Goal: Complete application form: Complete application form

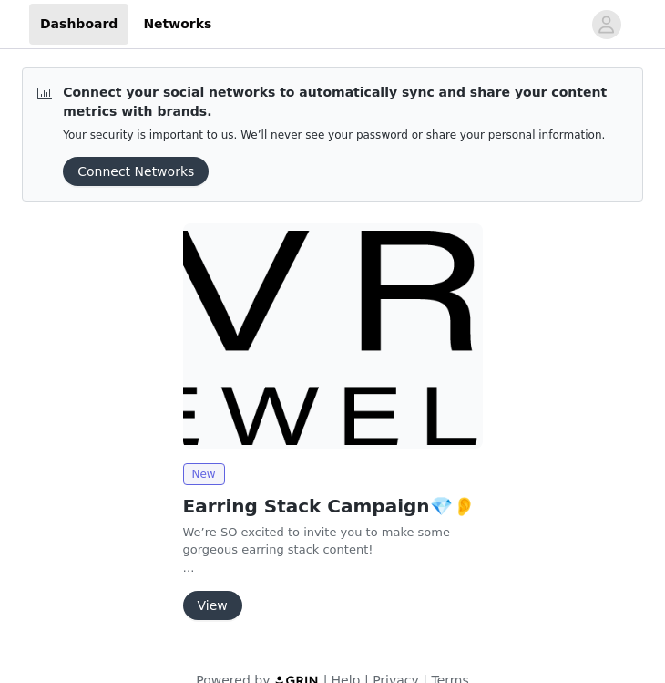
scroll to position [29, 0]
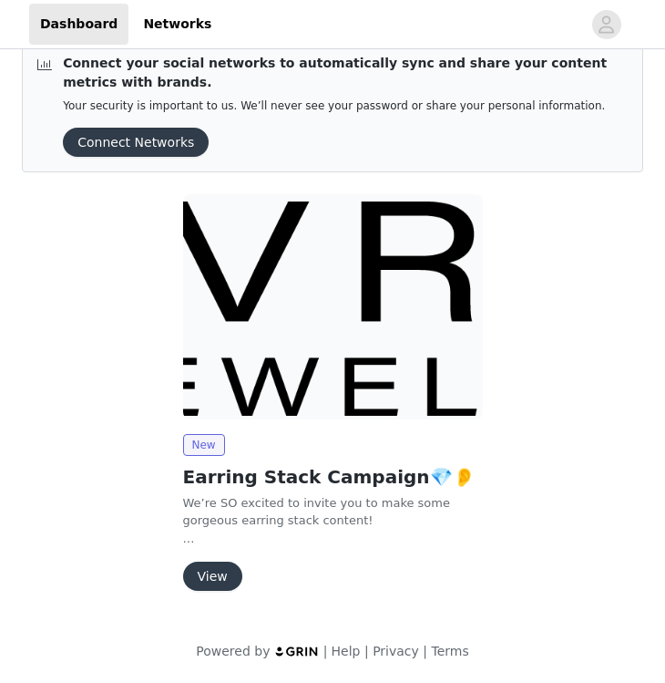
click at [212, 573] on button "View" at bounding box center [212, 576] width 59 height 29
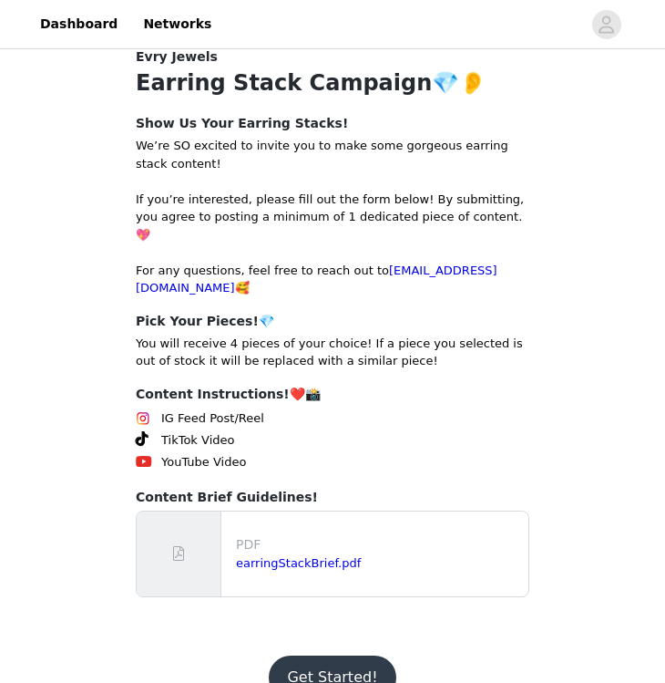
scroll to position [211, 0]
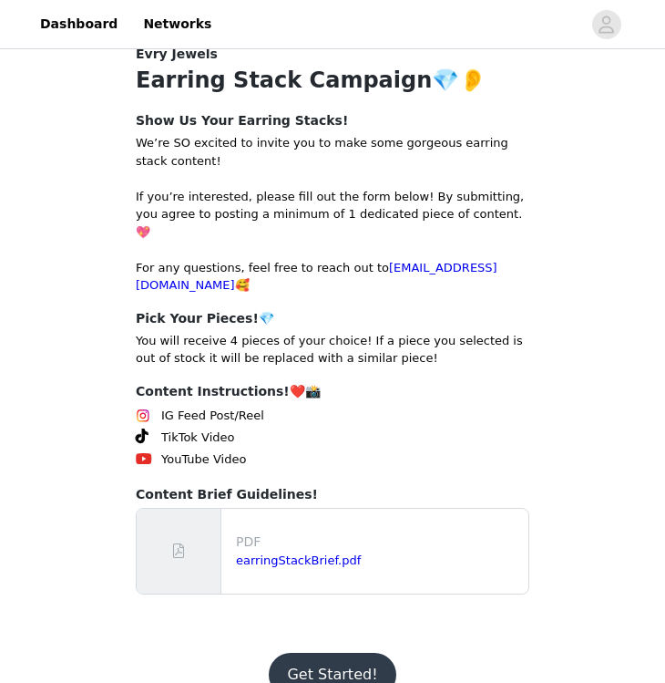
click at [260, 532] on p "PDF" at bounding box center [378, 541] width 285 height 19
click at [265, 552] on div "earringStackBrief.pdf" at bounding box center [378, 561] width 285 height 18
click at [323, 653] on button "Get Started!" at bounding box center [332, 675] width 127 height 44
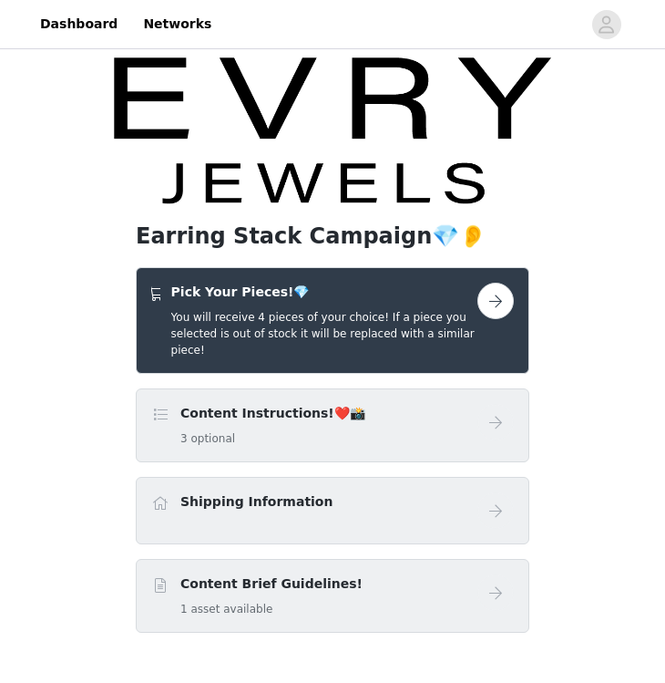
click at [500, 303] on button "button" at bounding box center [496, 301] width 36 height 36
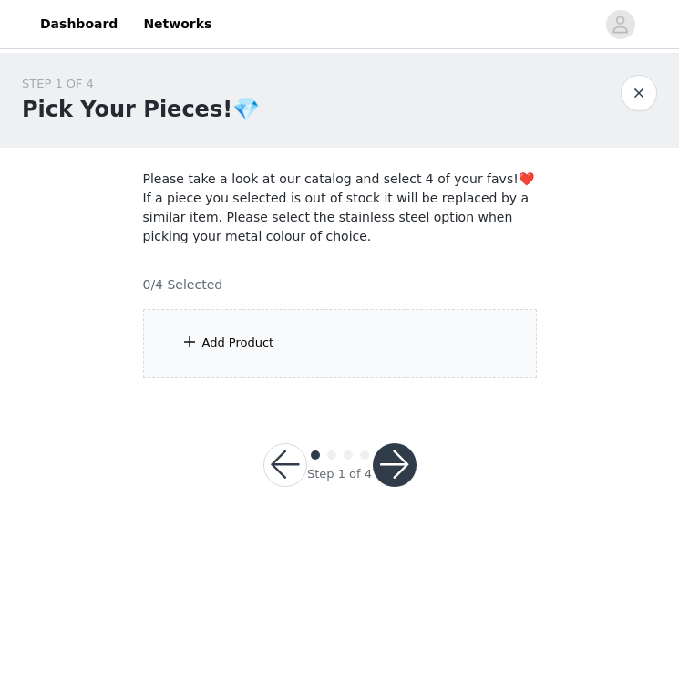
click at [215, 340] on div "Add Product" at bounding box center [238, 343] width 72 height 18
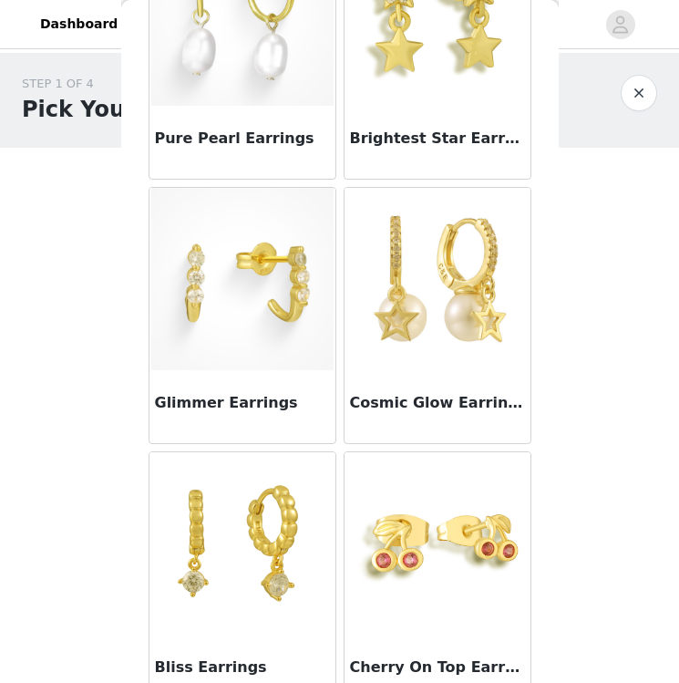
scroll to position [1497, 0]
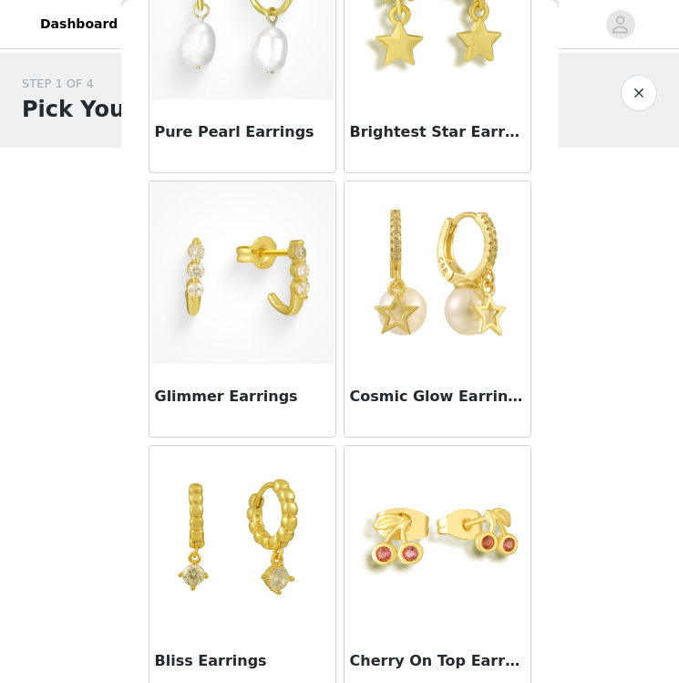
click at [243, 359] on img at bounding box center [242, 272] width 182 height 182
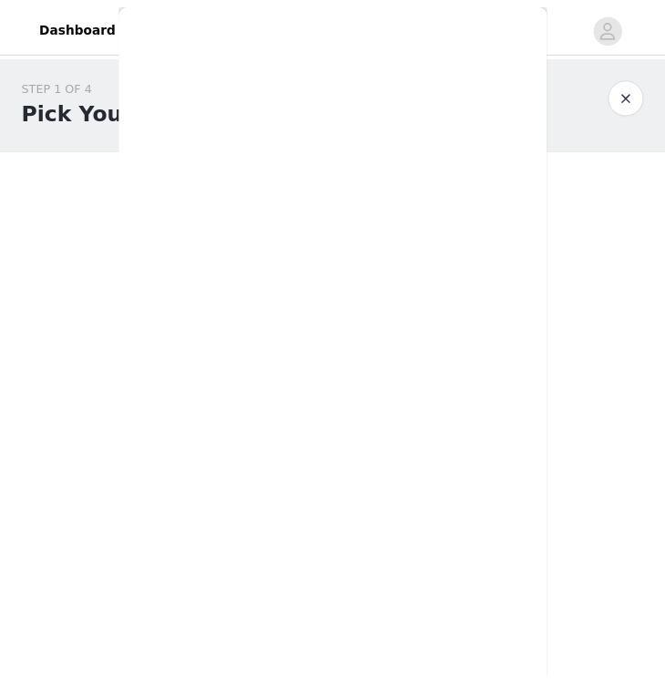
scroll to position [99, 0]
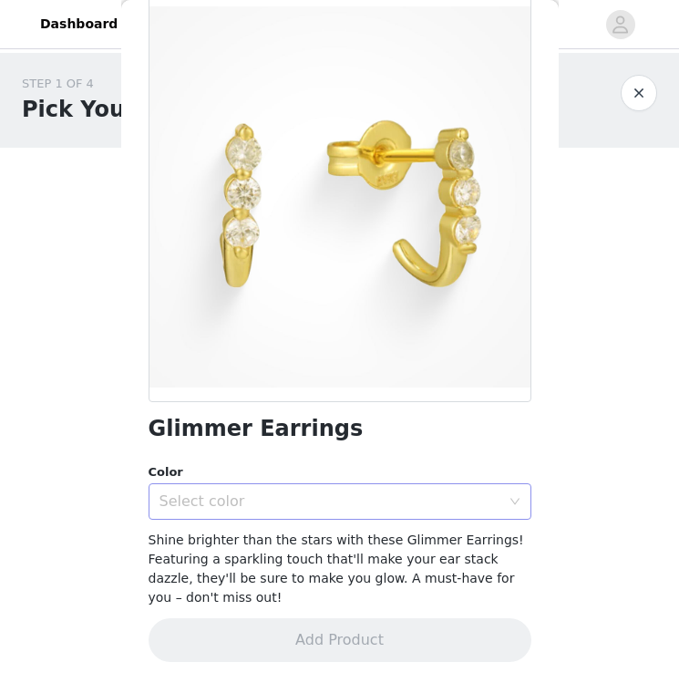
click at [251, 505] on div "Select color" at bounding box center [330, 501] width 341 height 18
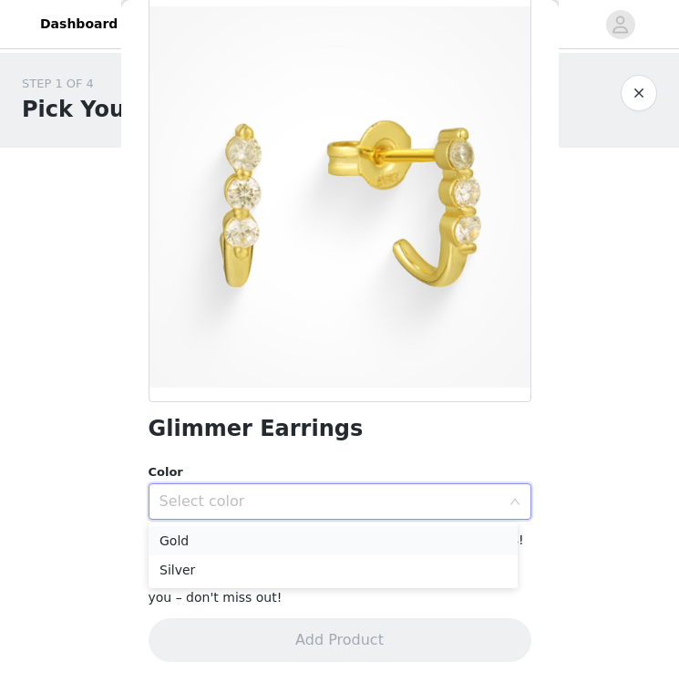
click at [245, 549] on li "Gold" at bounding box center [333, 540] width 369 height 29
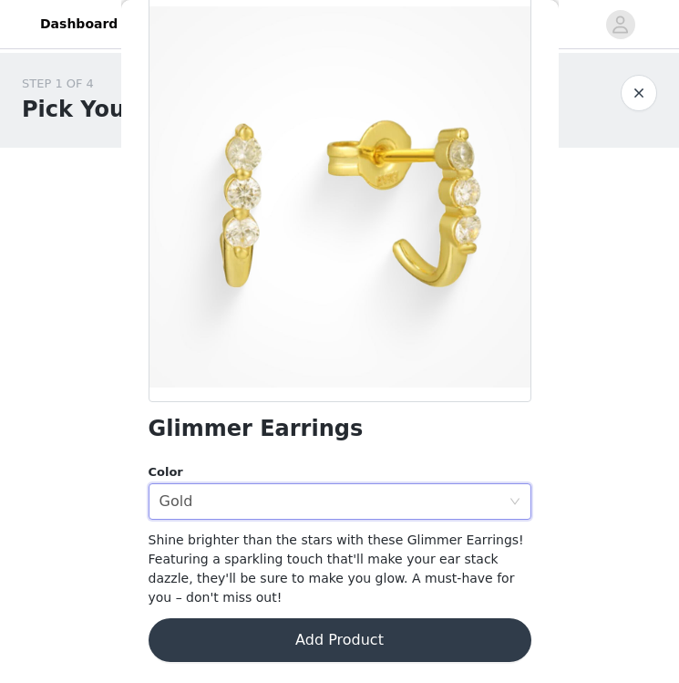
click at [249, 640] on button "Add Product" at bounding box center [340, 640] width 383 height 44
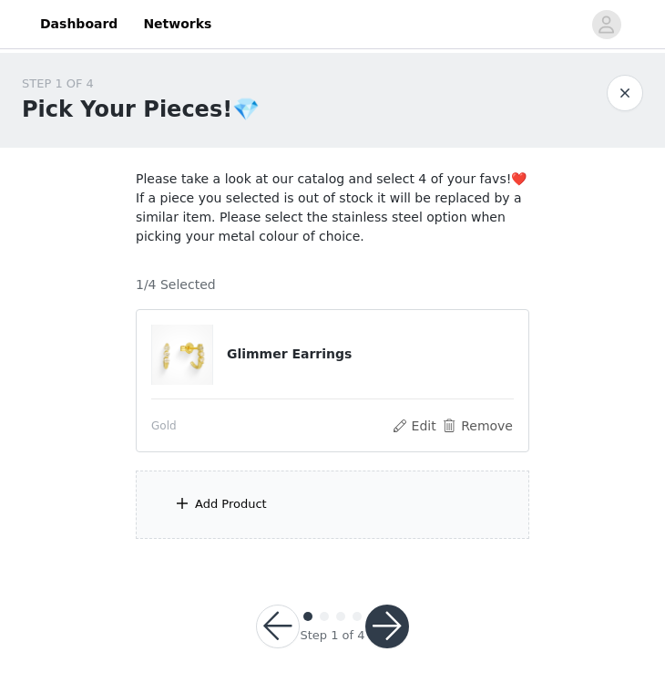
click at [323, 517] on div "Add Product" at bounding box center [333, 504] width 394 height 68
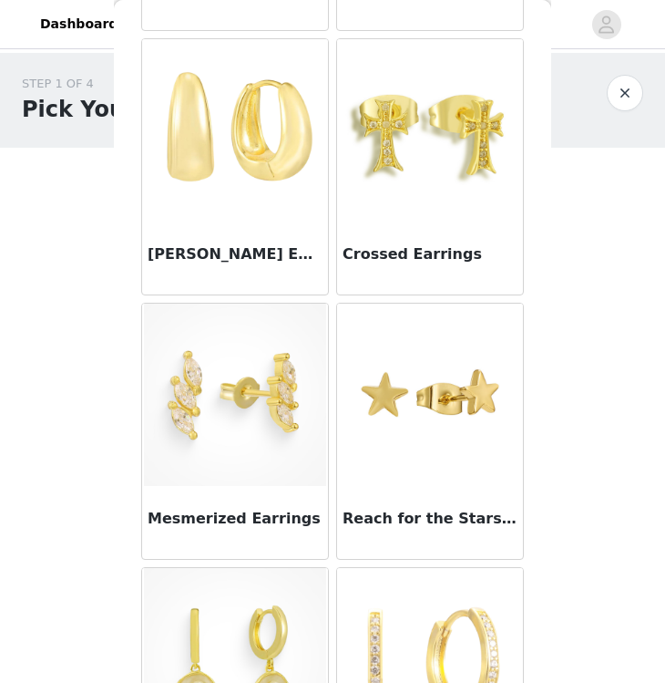
scroll to position [3269, 0]
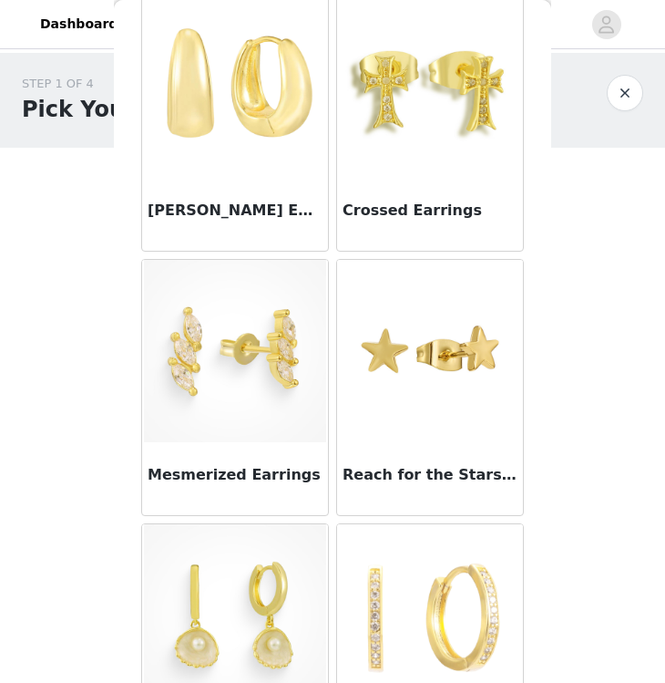
click at [231, 197] on div "[PERSON_NAME] Earrings" at bounding box center [235, 214] width 186 height 73
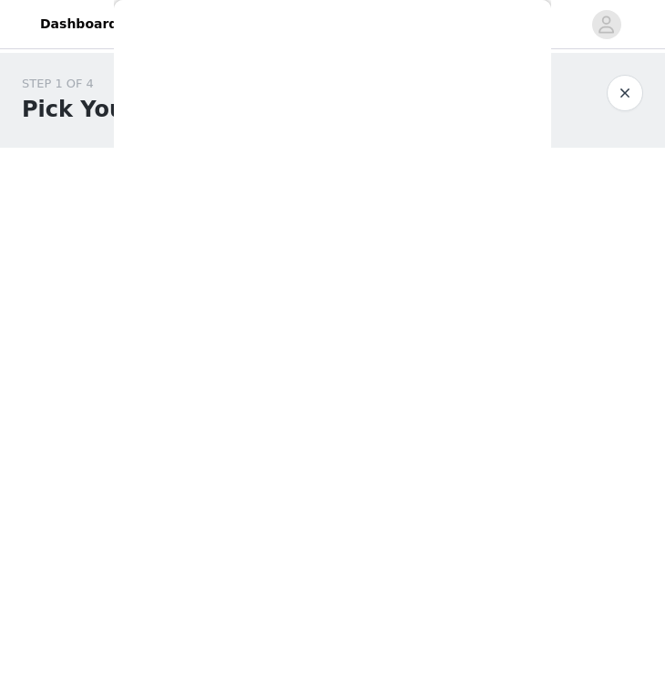
scroll to position [163, 0]
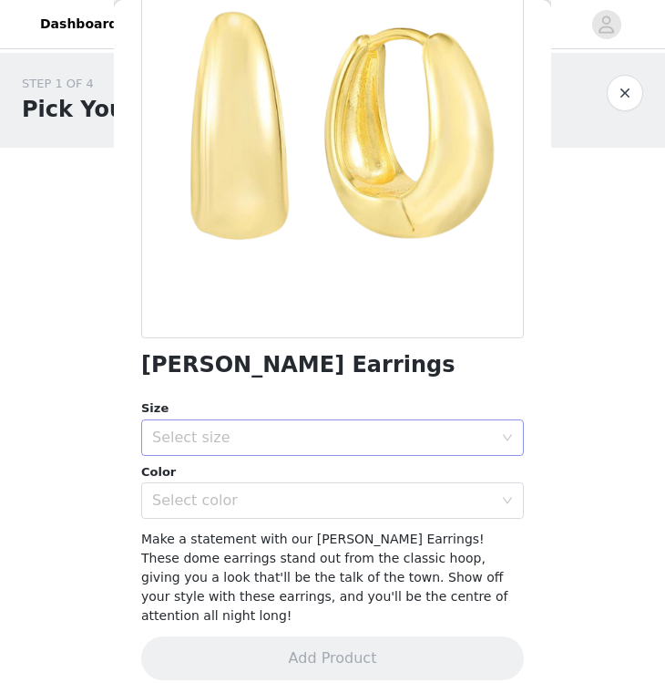
click at [215, 428] on div "Select size" at bounding box center [322, 437] width 341 height 18
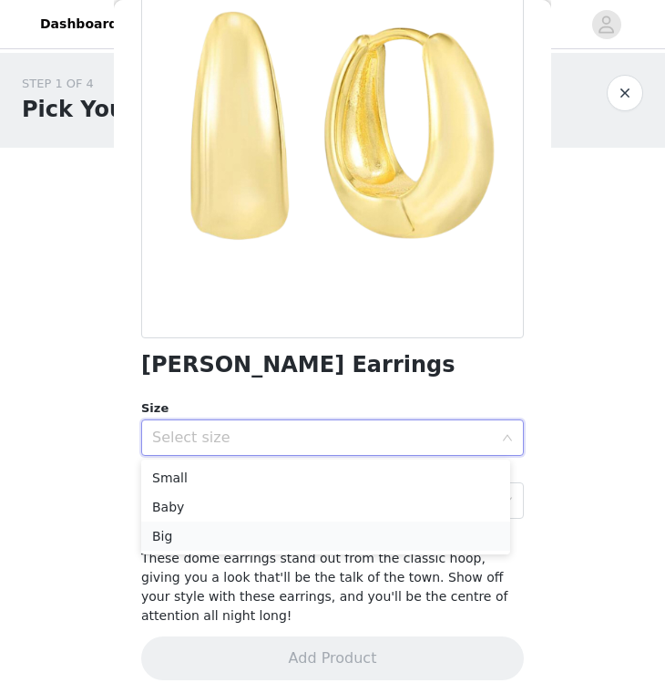
click at [195, 532] on li "Big" at bounding box center [325, 535] width 369 height 29
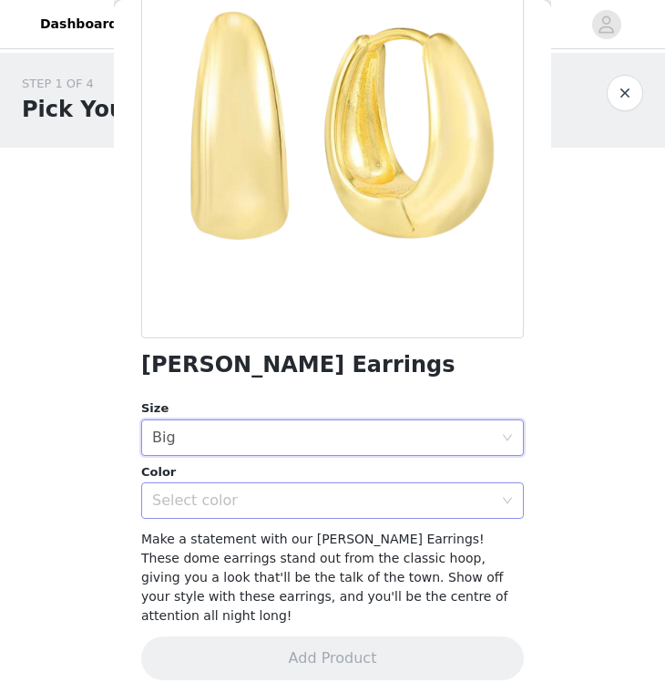
click at [214, 501] on div "Select color" at bounding box center [322, 500] width 341 height 18
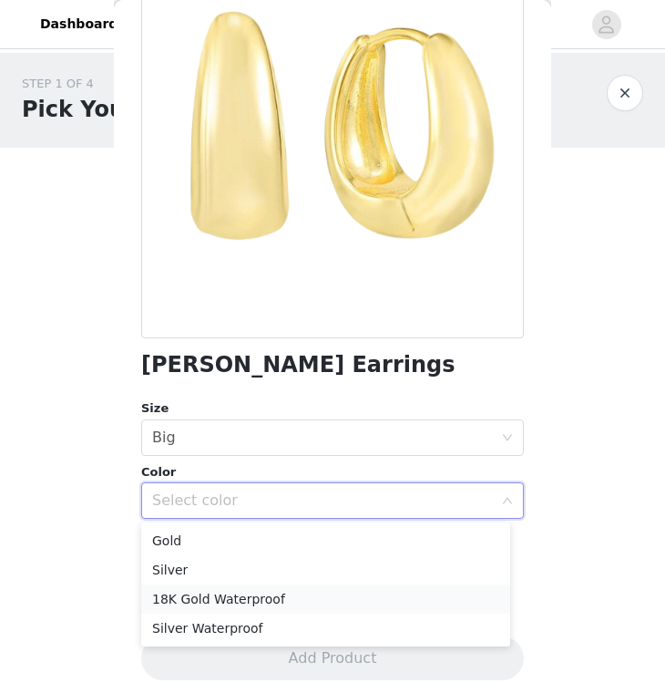
click at [189, 603] on li "18K Gold Waterproof" at bounding box center [325, 598] width 369 height 29
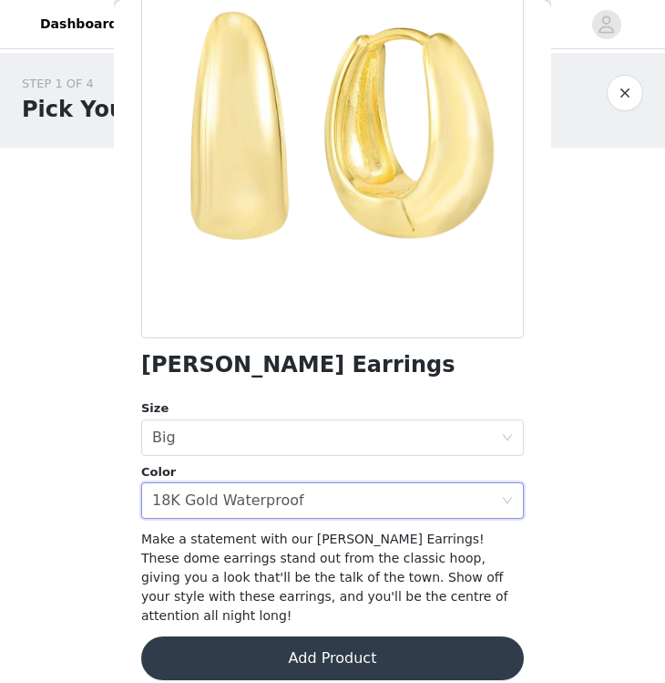
click at [203, 636] on button "Add Product" at bounding box center [332, 658] width 383 height 44
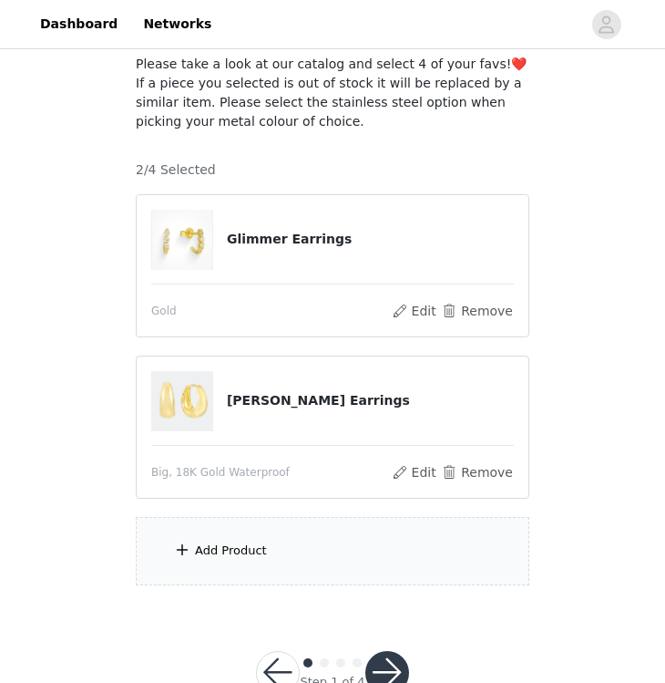
scroll to position [122, 0]
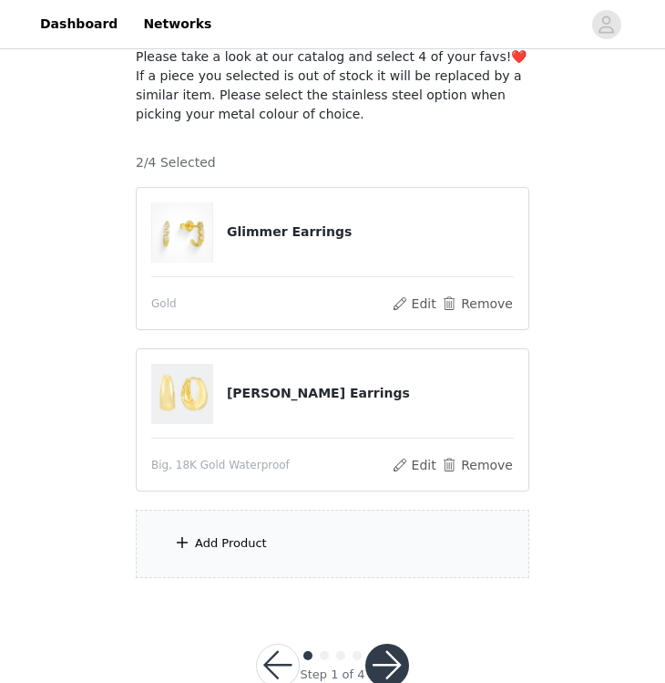
click at [230, 562] on div "Add Product" at bounding box center [333, 544] width 394 height 68
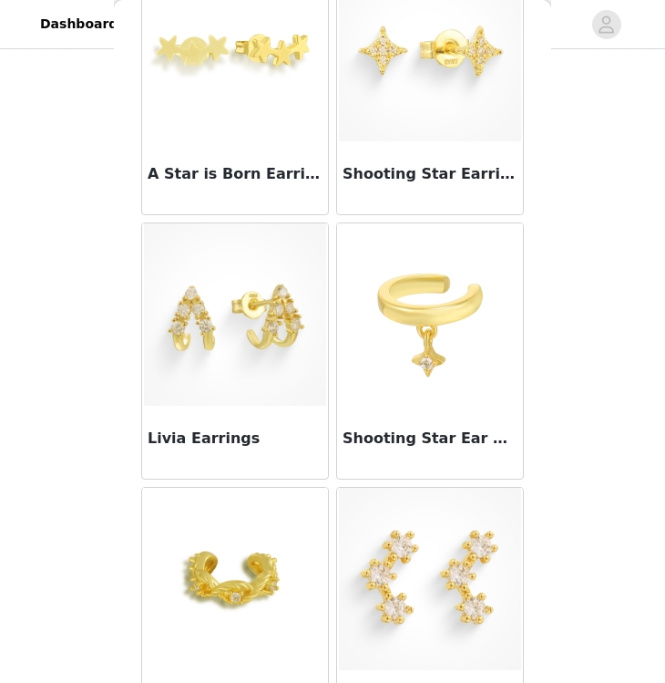
scroll to position [5428, 0]
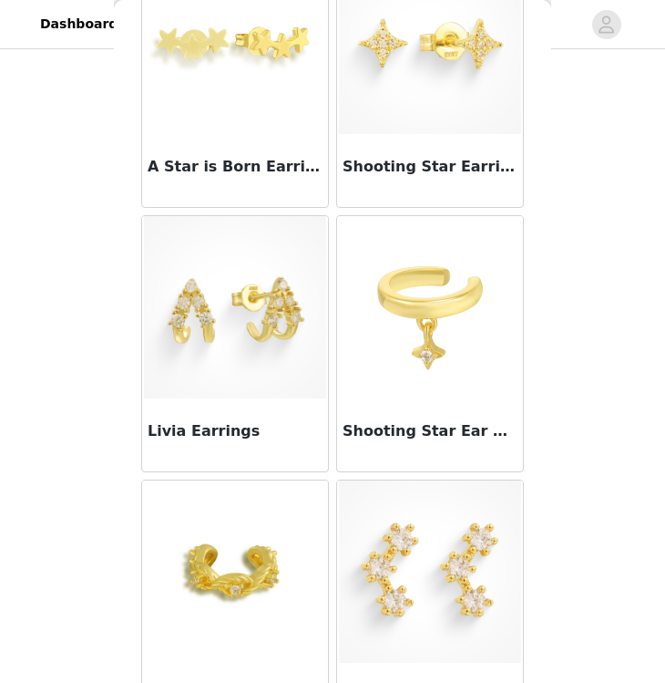
click at [230, 363] on img at bounding box center [235, 307] width 182 height 182
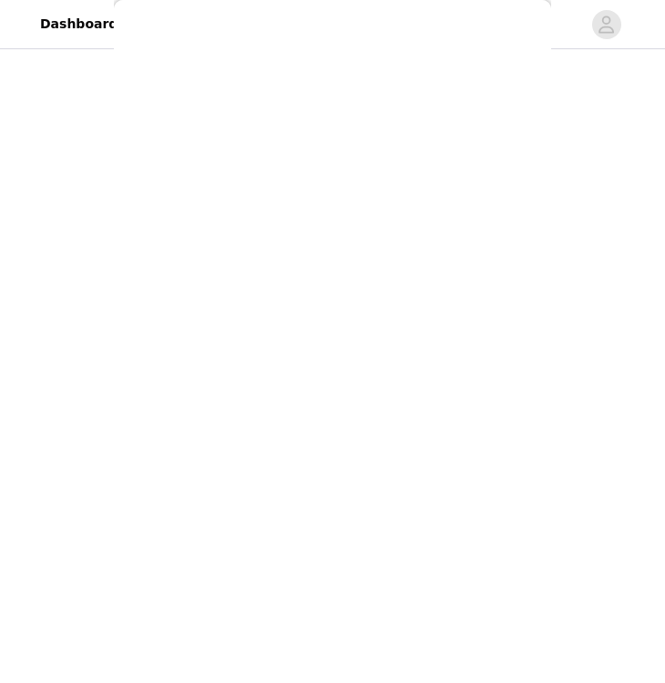
scroll to position [99, 0]
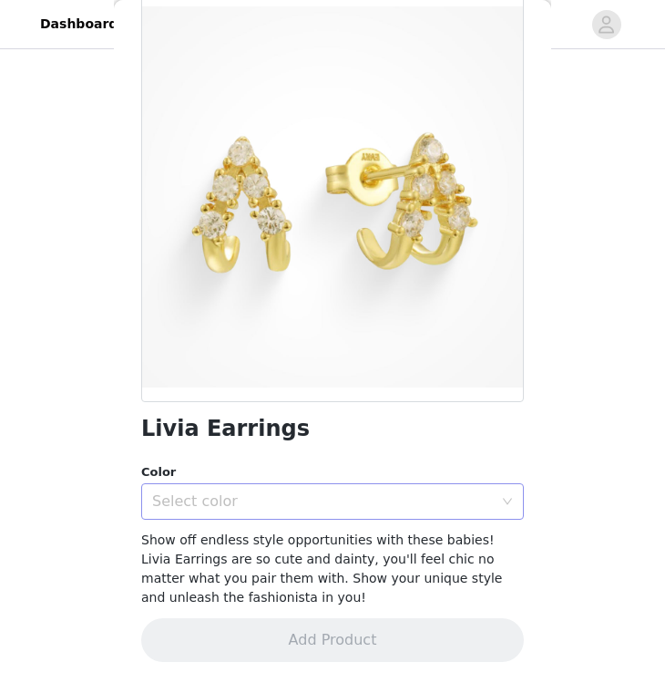
click at [255, 514] on div "Select color" at bounding box center [326, 501] width 349 height 35
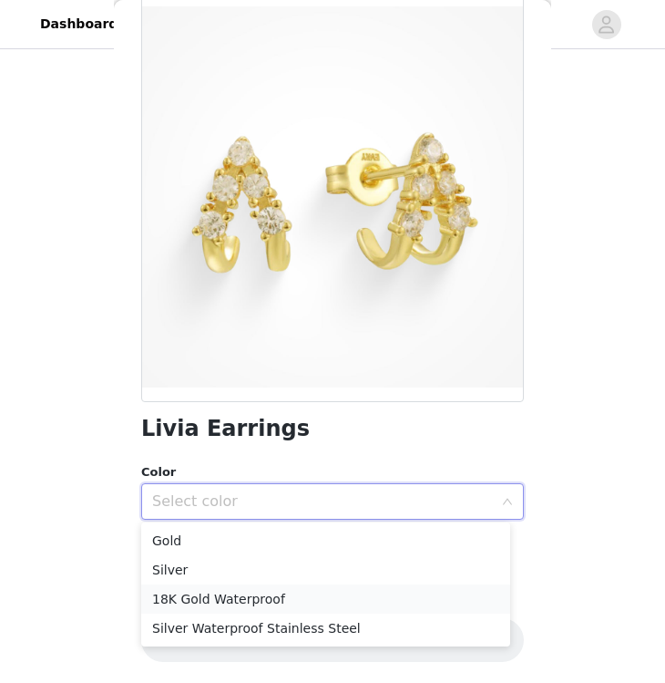
click at [230, 598] on li "18K Gold Waterproof" at bounding box center [325, 598] width 369 height 29
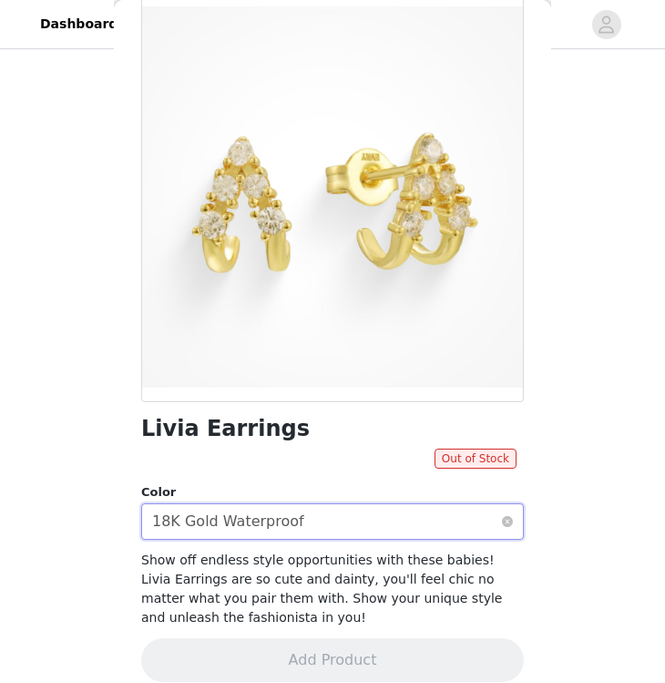
click at [249, 513] on div "18K Gold Waterproof" at bounding box center [228, 521] width 152 height 35
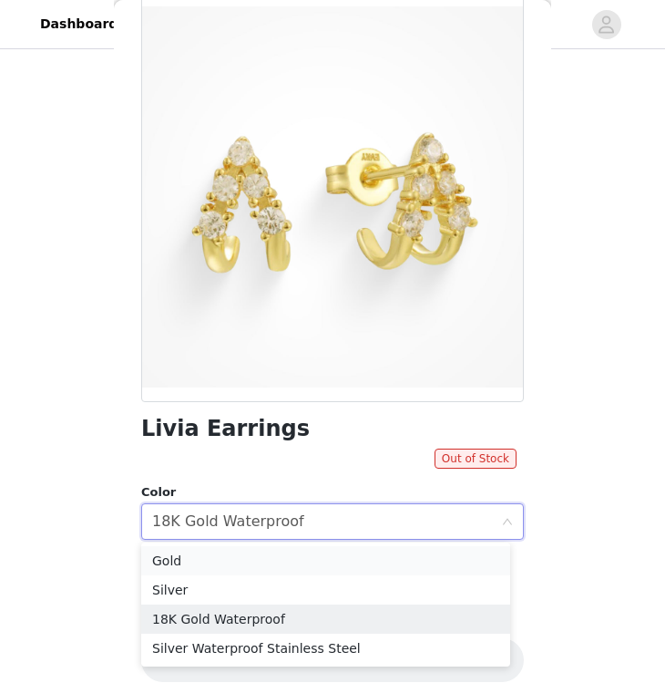
click at [222, 549] on li "Gold" at bounding box center [325, 560] width 369 height 29
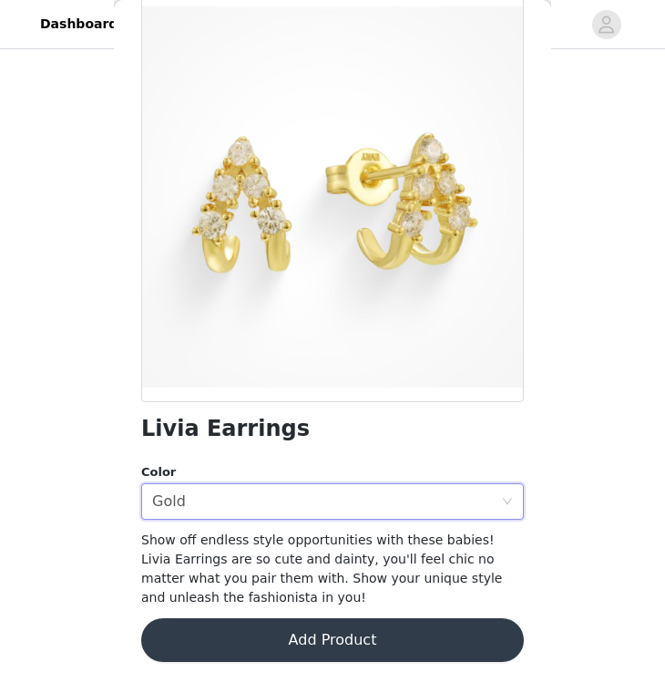
click at [240, 631] on button "Add Product" at bounding box center [332, 640] width 383 height 44
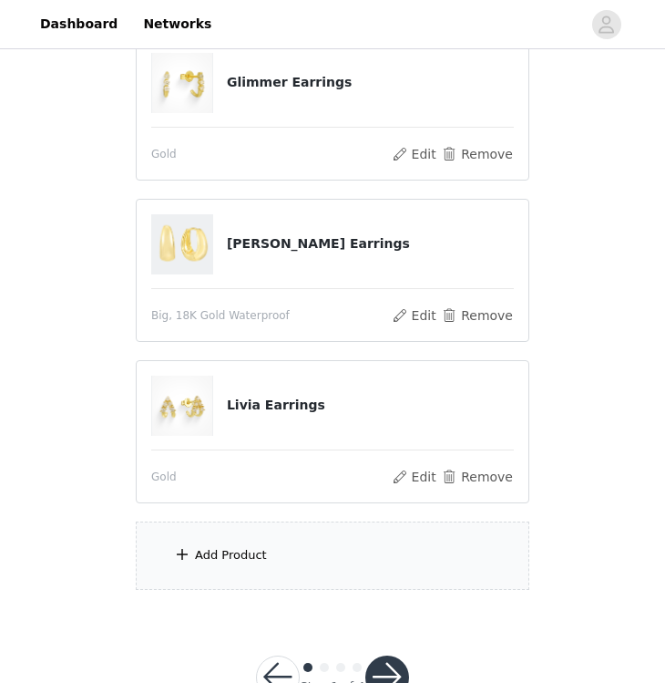
scroll to position [323, 0]
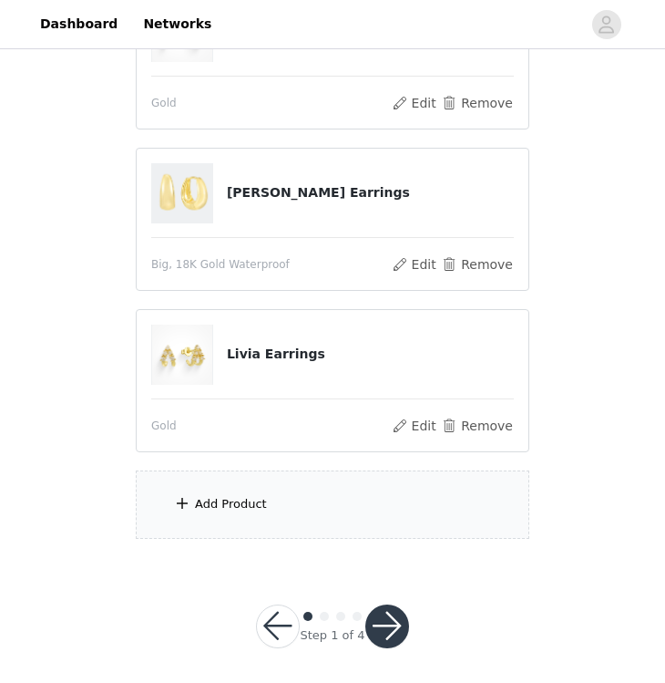
click at [242, 510] on div "Add Product" at bounding box center [231, 504] width 72 height 18
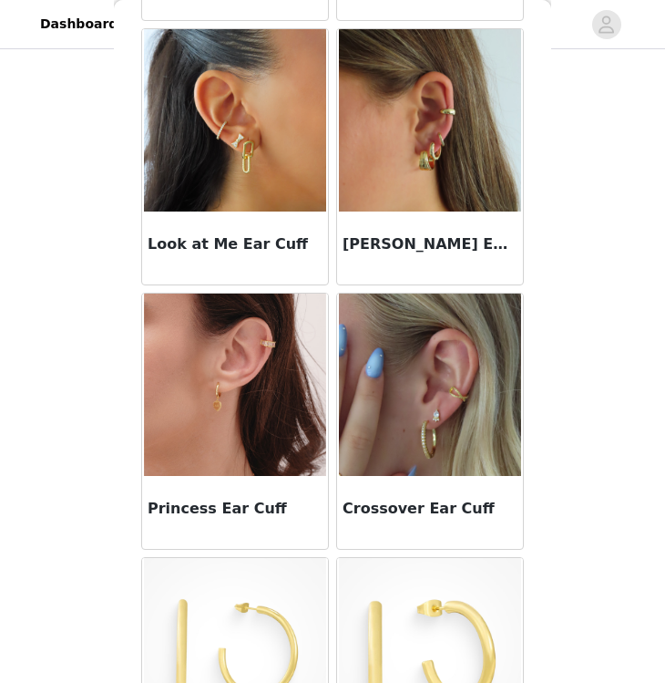
scroll to position [7261, 0]
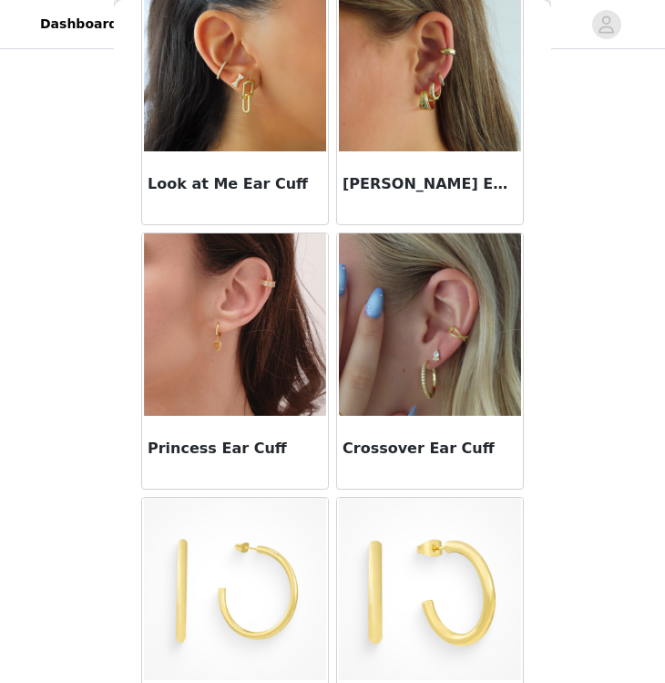
click at [380, 389] on img at bounding box center [430, 324] width 182 height 182
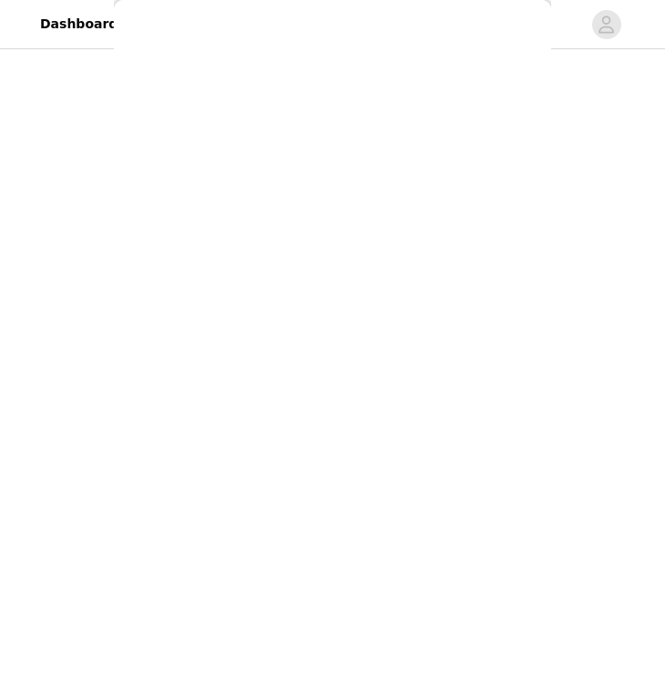
scroll to position [119, 0]
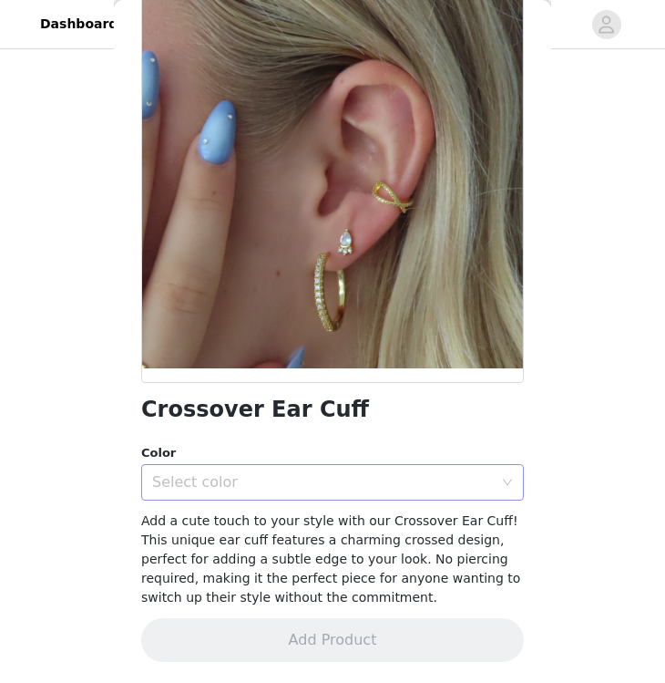
click at [344, 473] on div "Select color" at bounding box center [322, 482] width 341 height 18
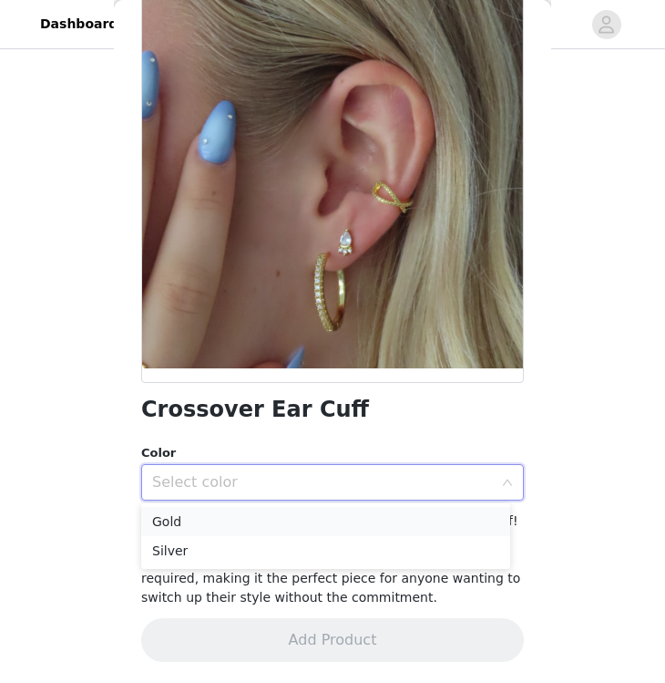
click at [303, 518] on li "Gold" at bounding box center [325, 521] width 369 height 29
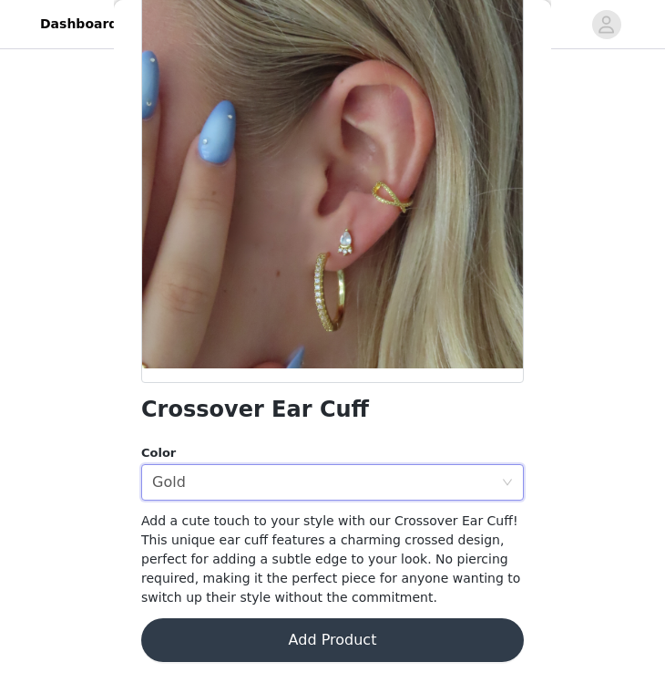
click at [310, 634] on button "Add Product" at bounding box center [332, 640] width 383 height 44
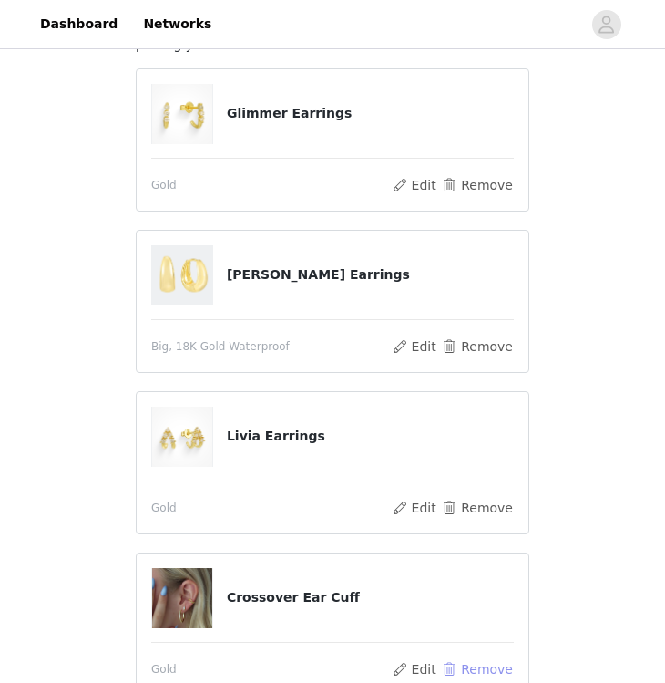
scroll to position [181, 0]
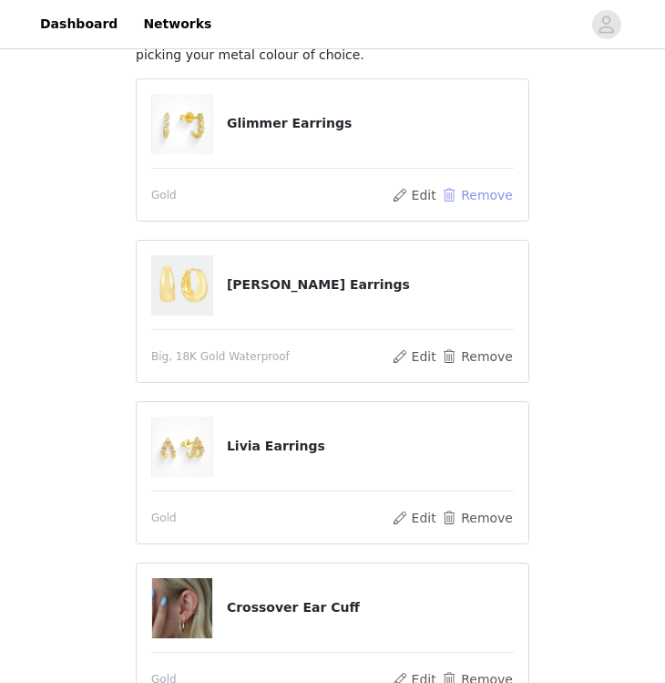
click at [455, 191] on button "Remove" at bounding box center [477, 195] width 73 height 22
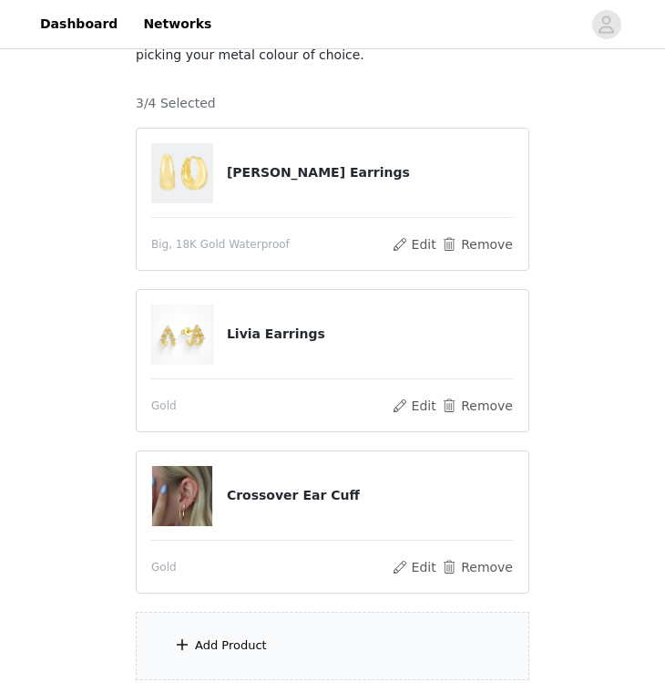
click at [208, 627] on div "Add Product" at bounding box center [333, 646] width 394 height 68
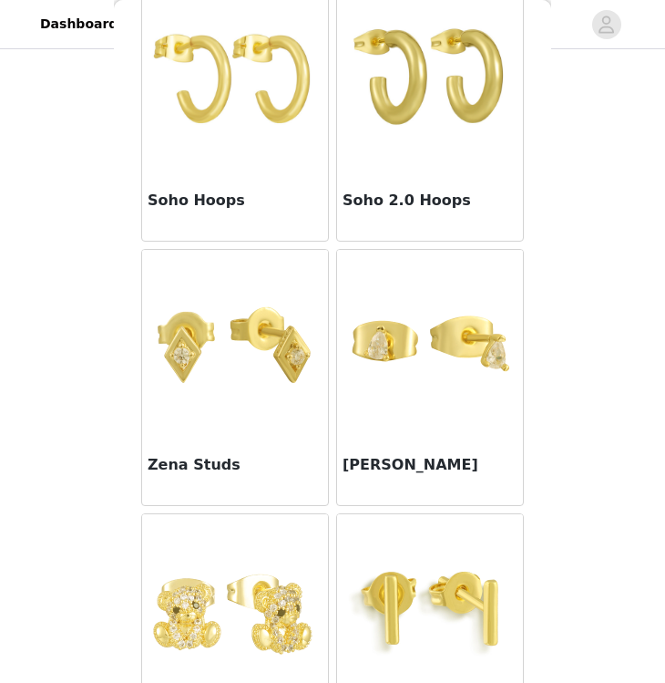
scroll to position [6171, 0]
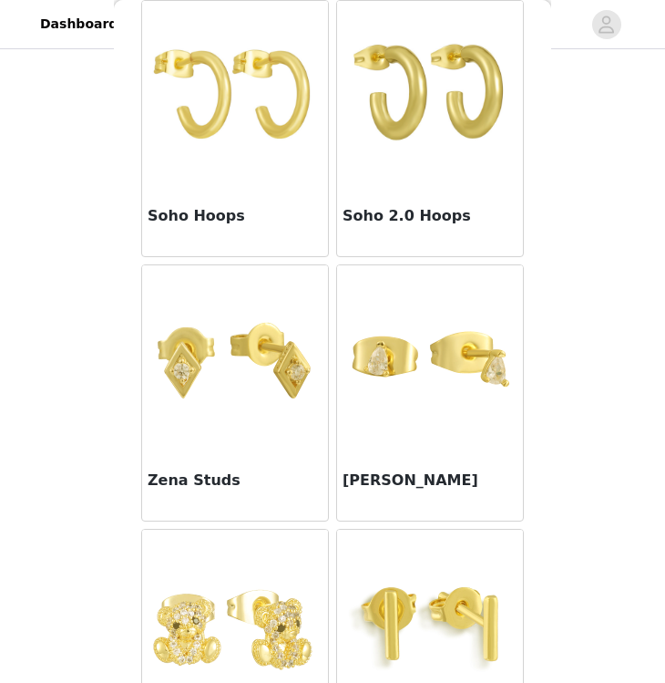
click at [397, 397] on img at bounding box center [430, 356] width 182 height 182
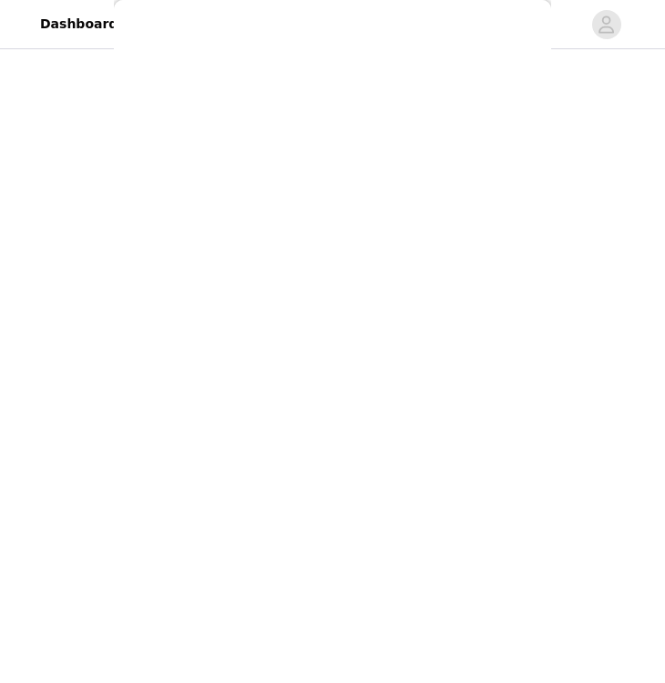
scroll to position [80, 0]
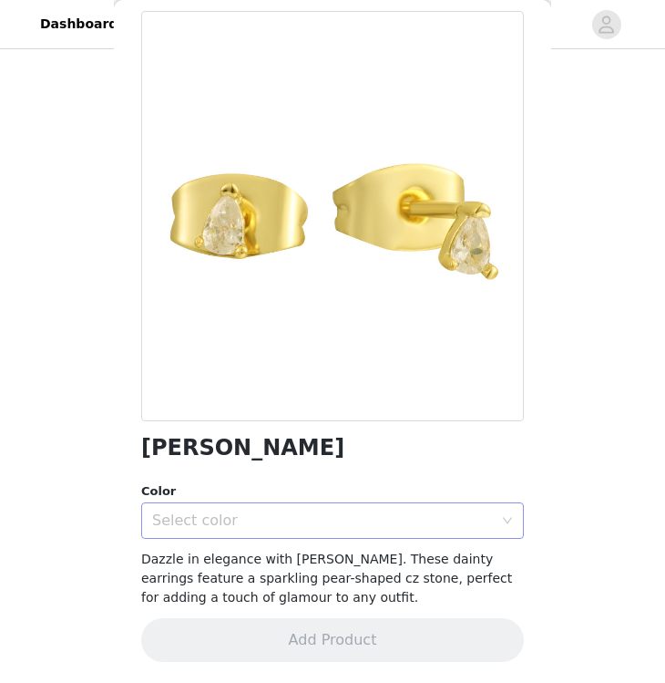
click at [302, 518] on div "Select color" at bounding box center [322, 520] width 341 height 18
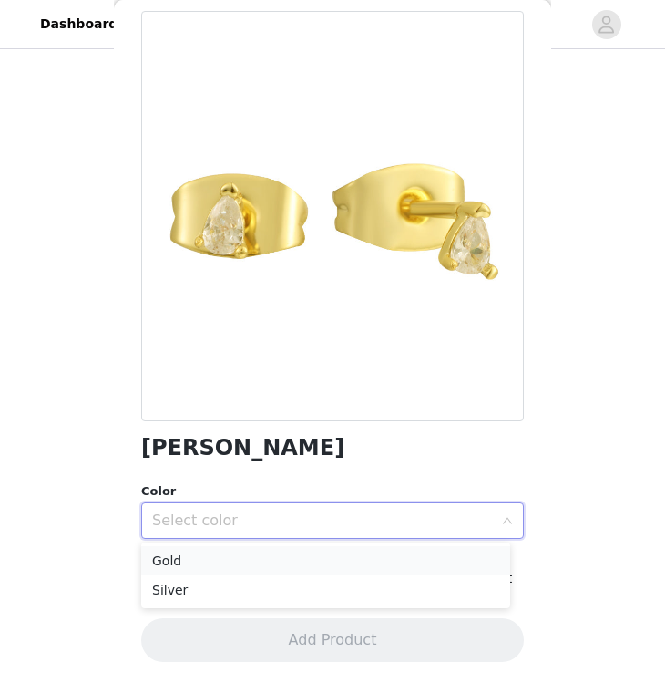
click at [295, 566] on li "Gold" at bounding box center [325, 560] width 369 height 29
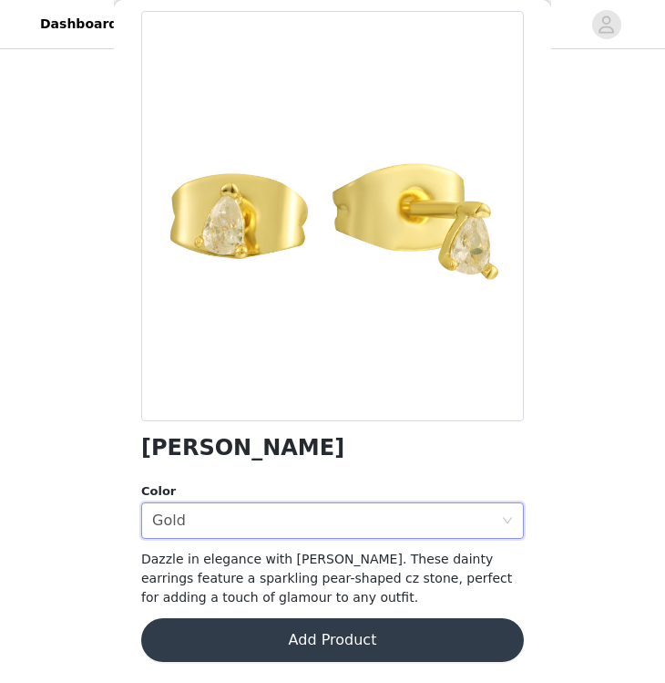
click at [304, 634] on button "Add Product" at bounding box center [332, 640] width 383 height 44
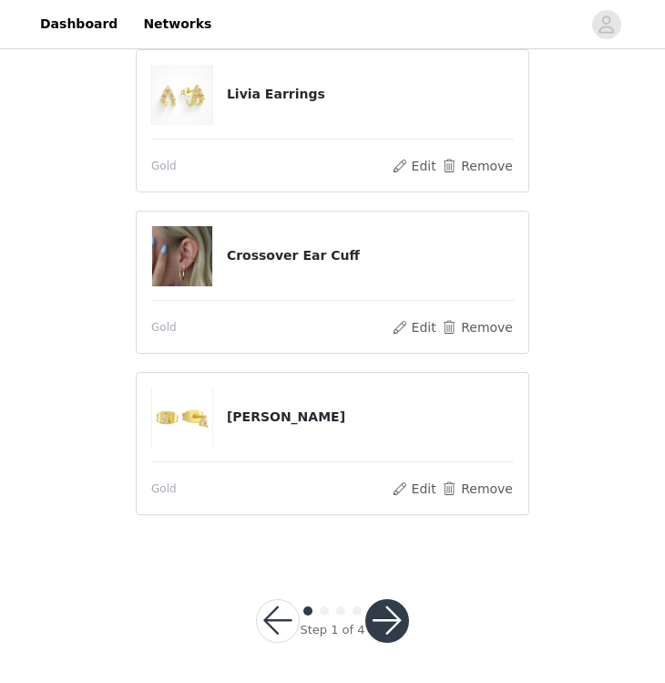
scroll to position [375, 0]
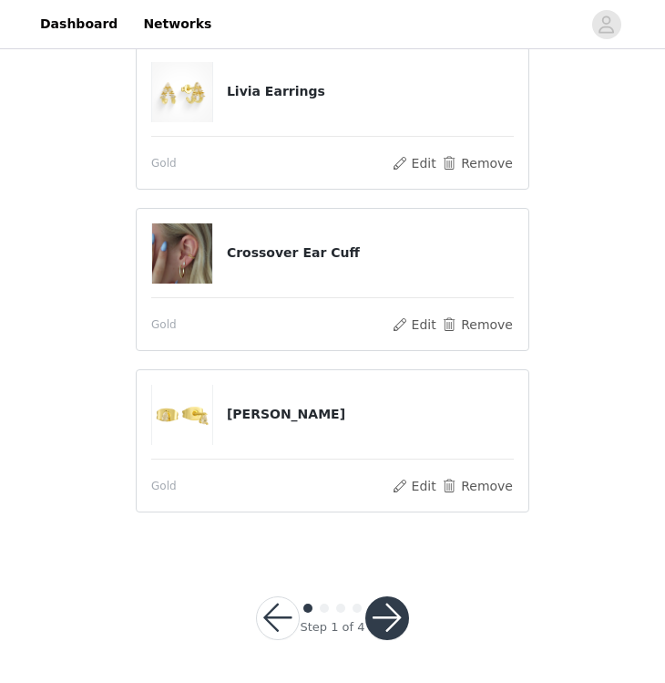
click at [376, 617] on button "button" at bounding box center [388, 618] width 44 height 44
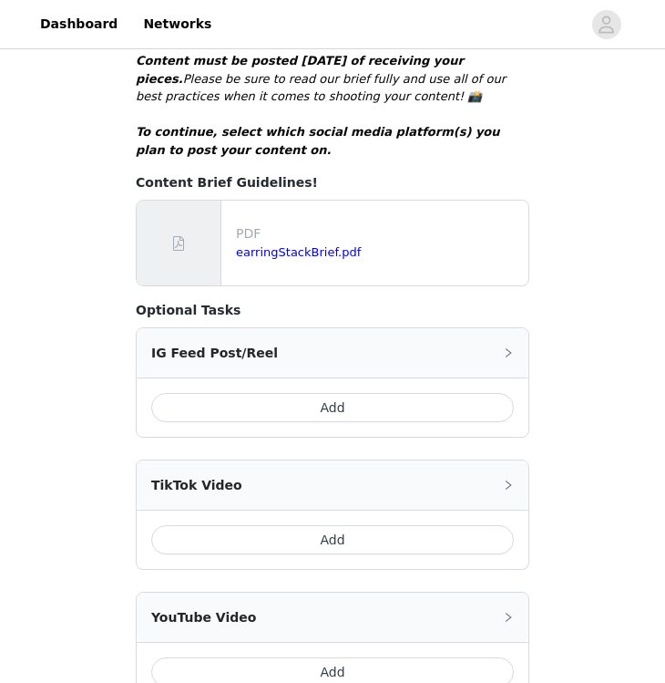
scroll to position [483, 0]
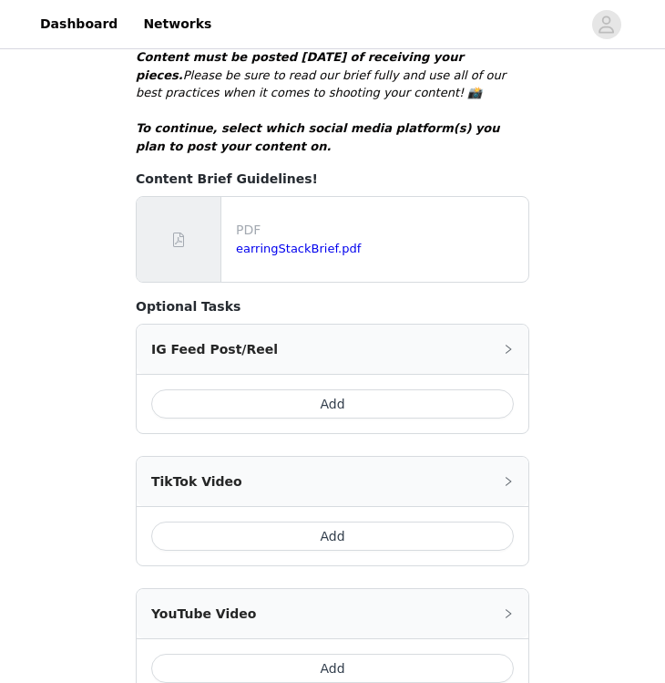
click at [504, 344] on icon "icon: right" at bounding box center [508, 349] width 11 height 11
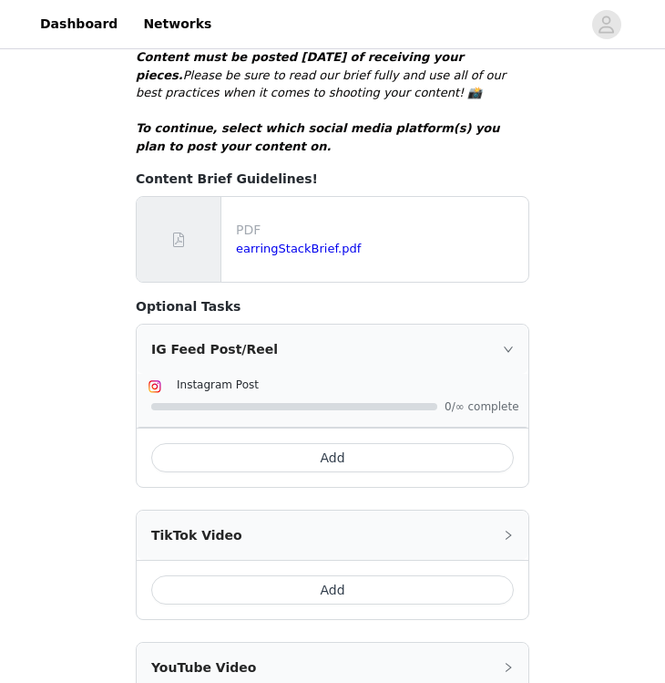
click at [319, 443] on button "Add" at bounding box center [332, 457] width 363 height 29
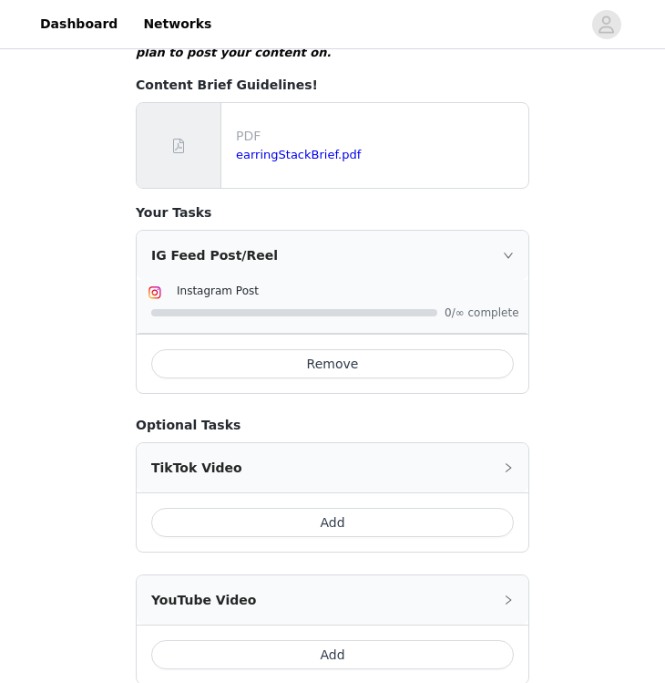
scroll to position [583, 0]
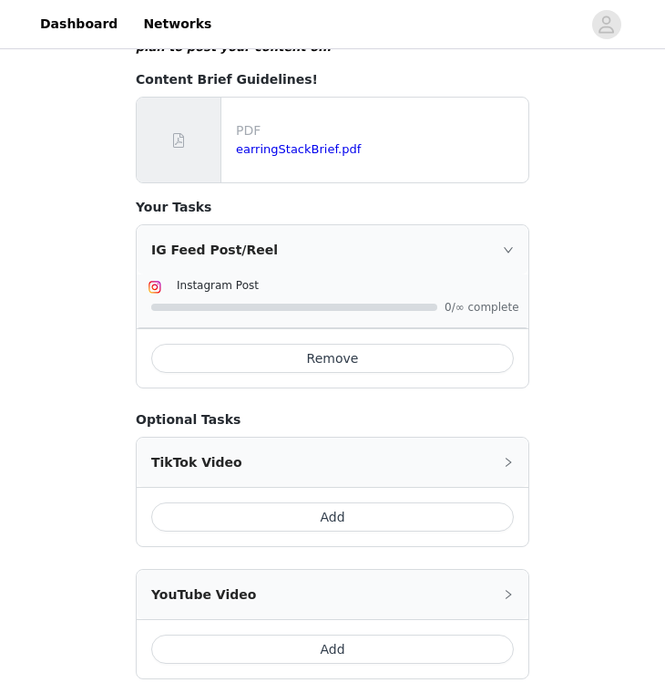
click at [277, 502] on button "Add" at bounding box center [332, 516] width 363 height 29
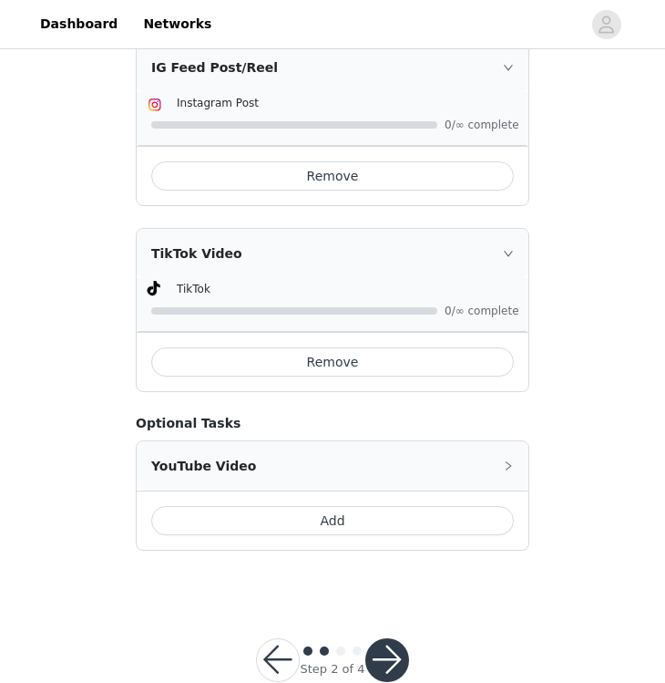
scroll to position [770, 0]
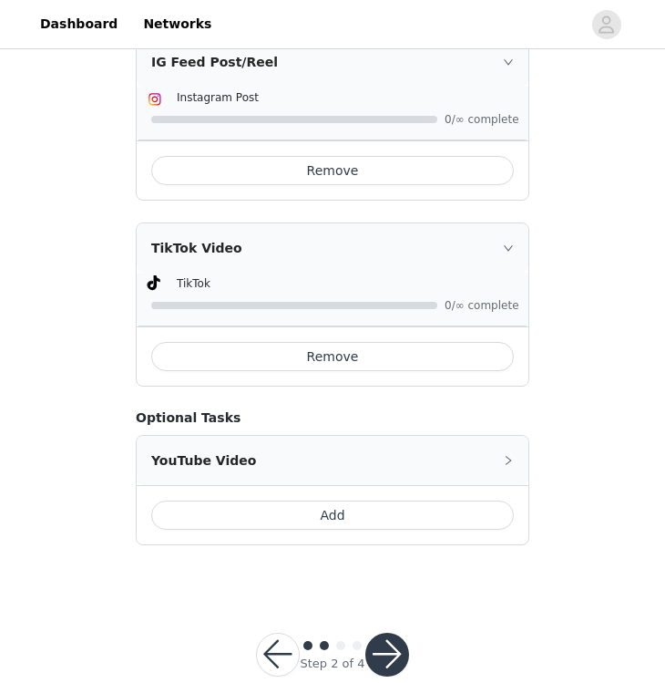
click at [385, 633] on button "button" at bounding box center [388, 655] width 44 height 44
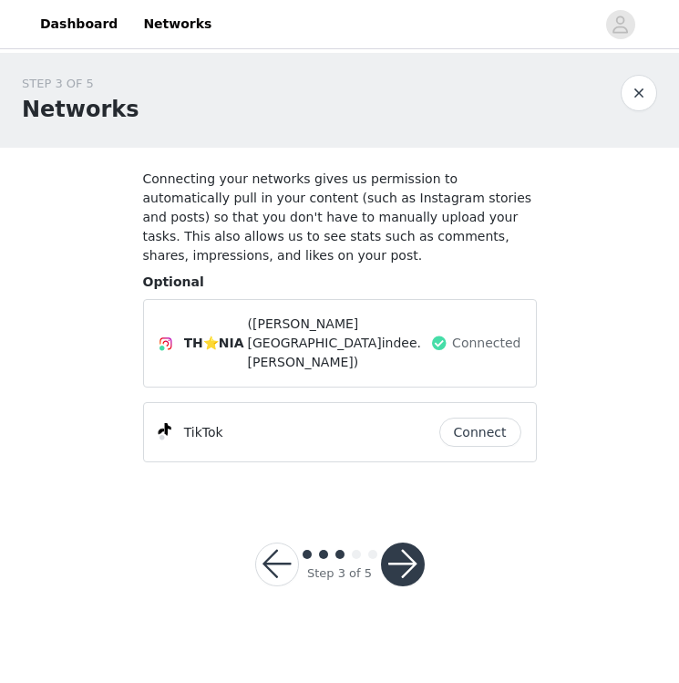
click at [455, 418] on button "Connect" at bounding box center [480, 432] width 82 height 29
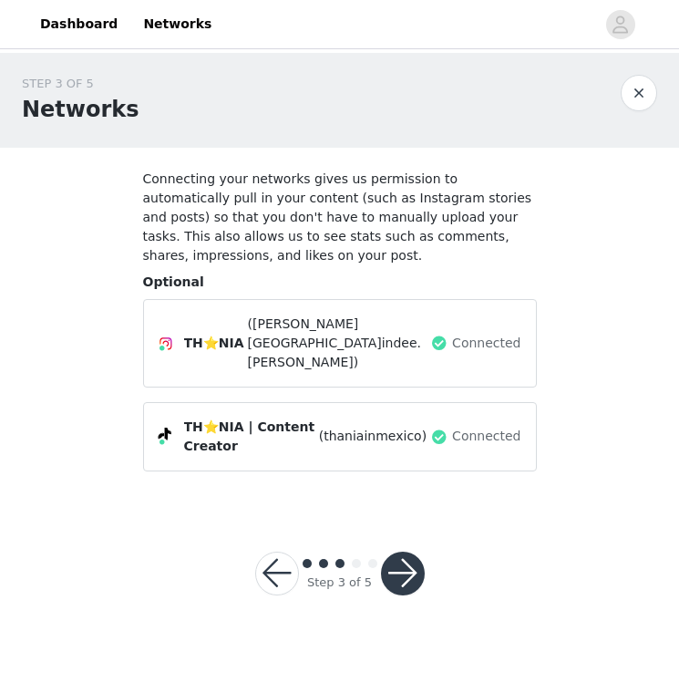
click at [404, 552] on button "button" at bounding box center [403, 574] width 44 height 44
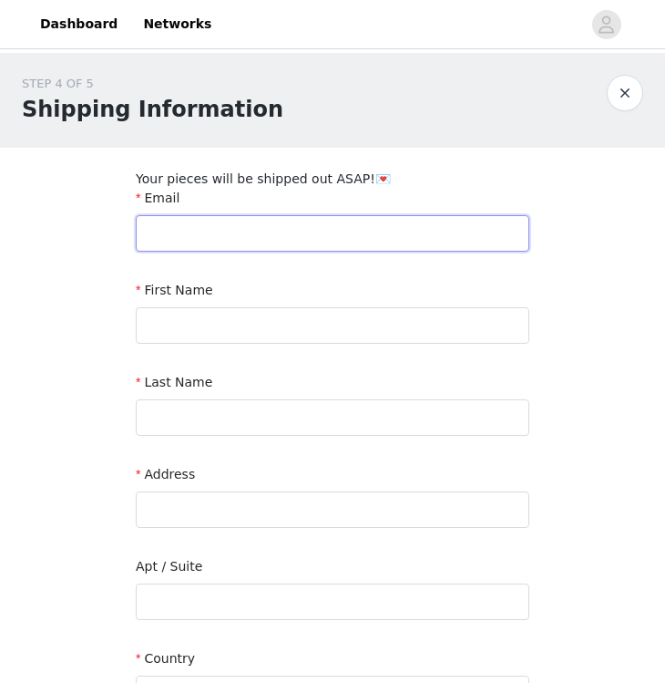
click at [208, 232] on input "text" at bounding box center [333, 233] width 394 height 36
type input "[EMAIL_ADDRESS][DOMAIN_NAME]"
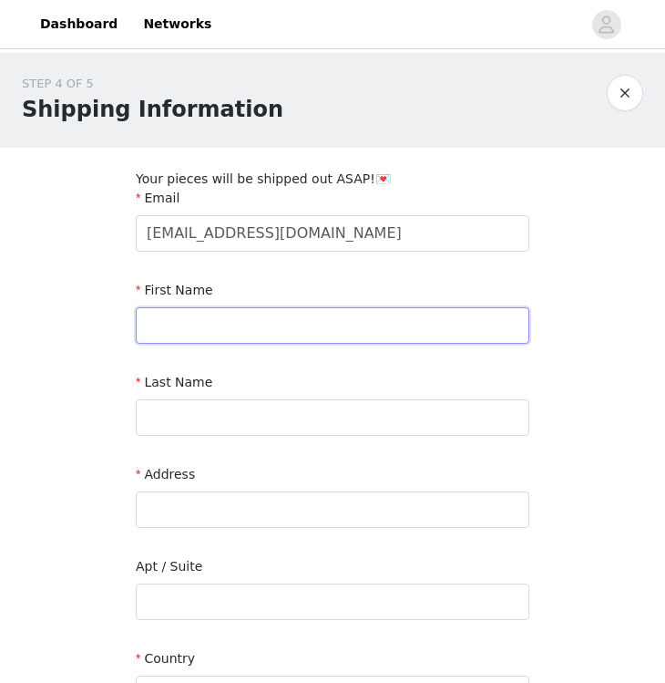
click at [172, 322] on input "text" at bounding box center [333, 325] width 394 height 36
type input "[PERSON_NAME]"
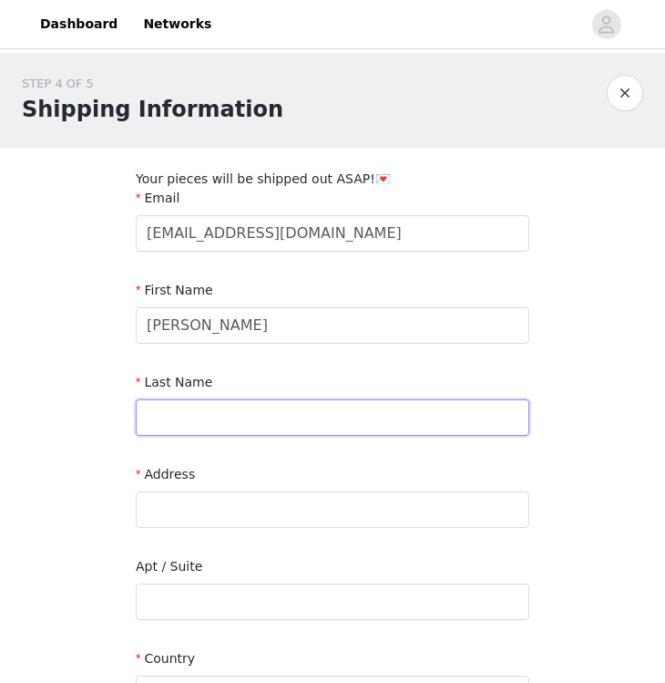
type input "[PERSON_NAME]"
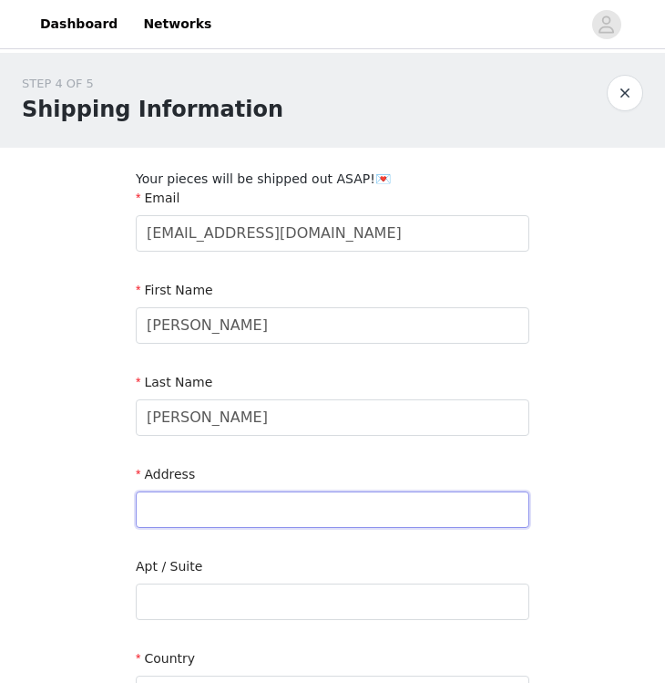
type input "[STREET_ADDRESS]"
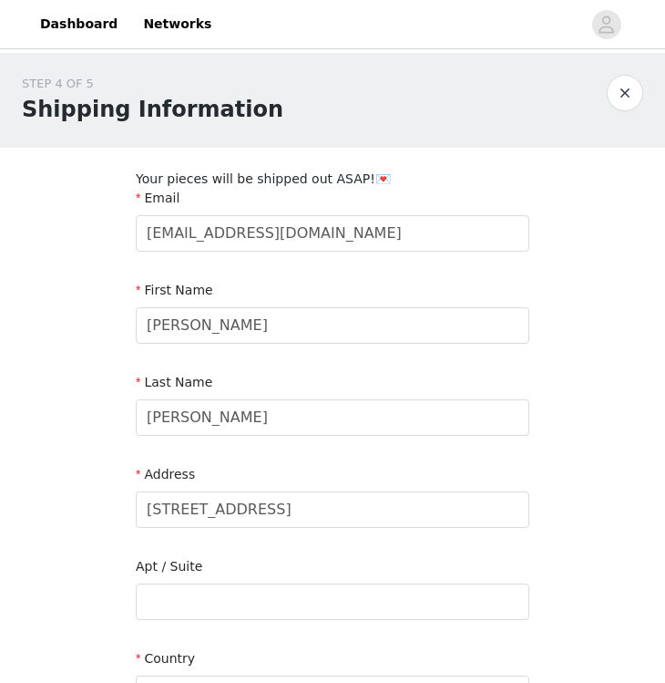
type input "Berriedale"
type input "7011"
type input "0460418815"
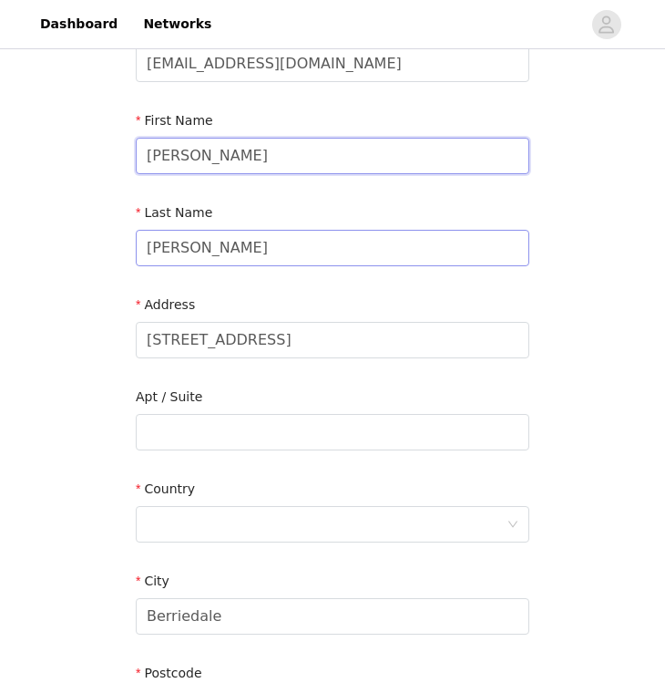
scroll to position [200, 0]
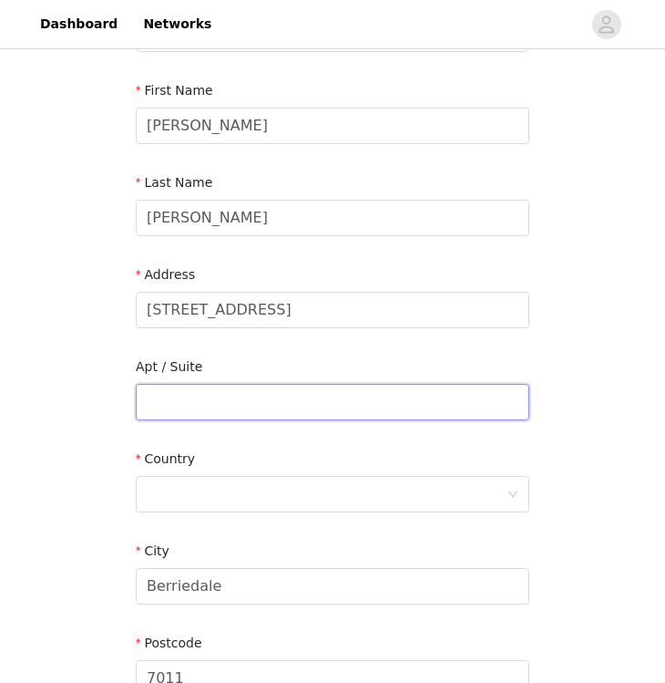
click at [222, 400] on input "text" at bounding box center [333, 402] width 394 height 36
type input "House"
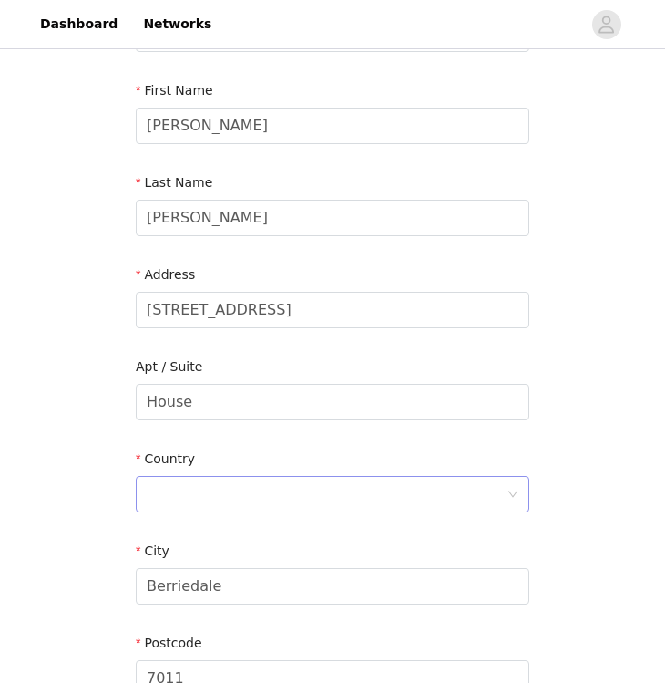
click at [201, 487] on div at bounding box center [327, 494] width 360 height 35
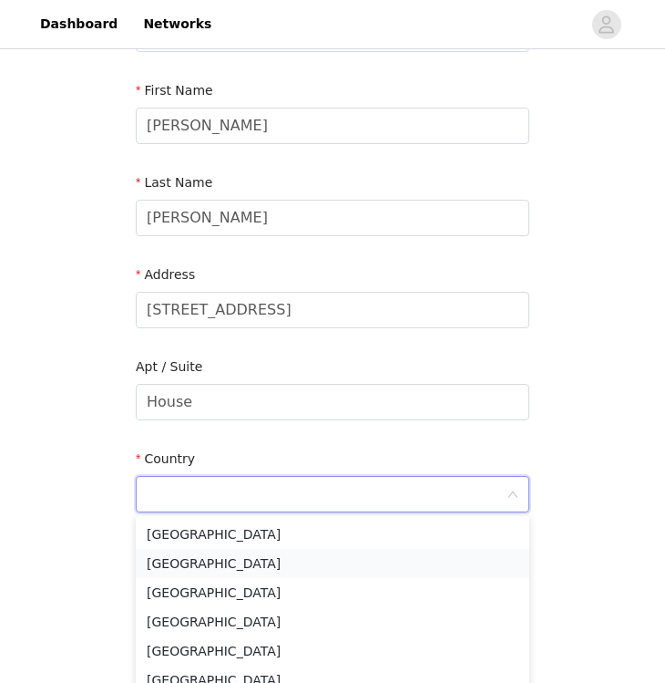
type input "[GEOGRAPHIC_DATA]"
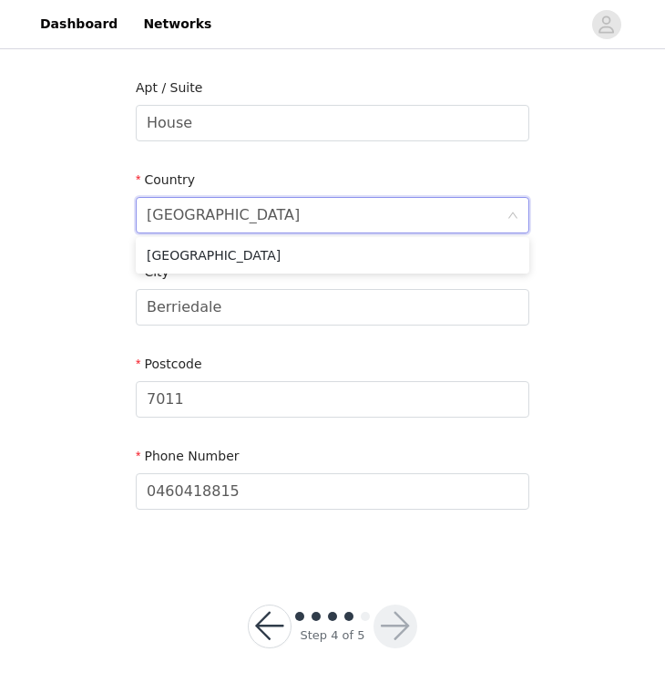
scroll to position [487, 0]
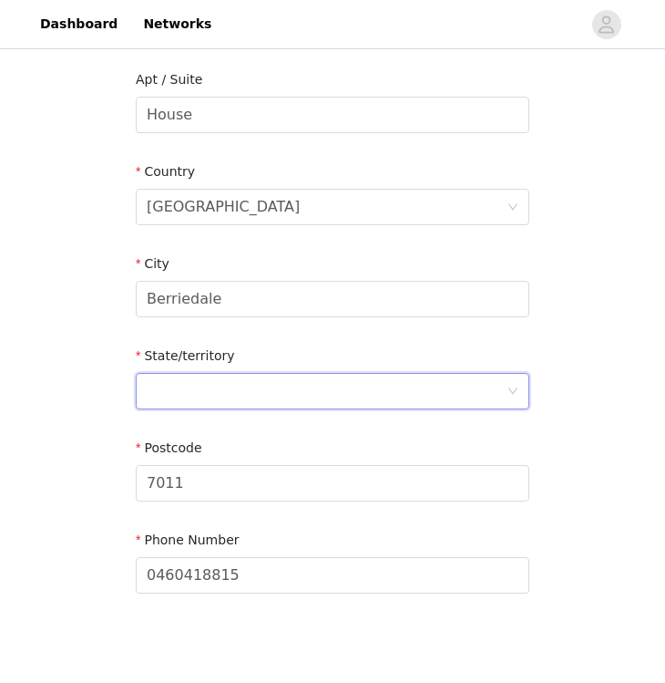
click at [276, 396] on div at bounding box center [327, 391] width 360 height 35
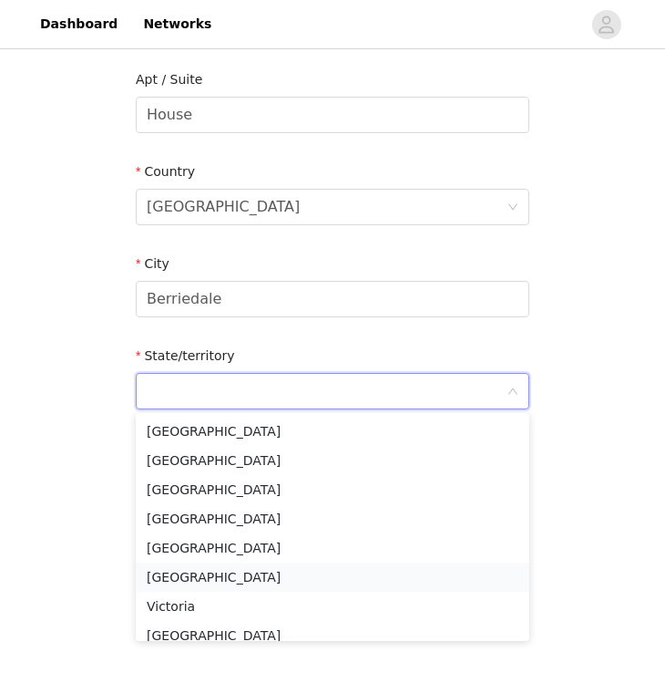
click at [171, 574] on li "[GEOGRAPHIC_DATA]" at bounding box center [333, 576] width 394 height 29
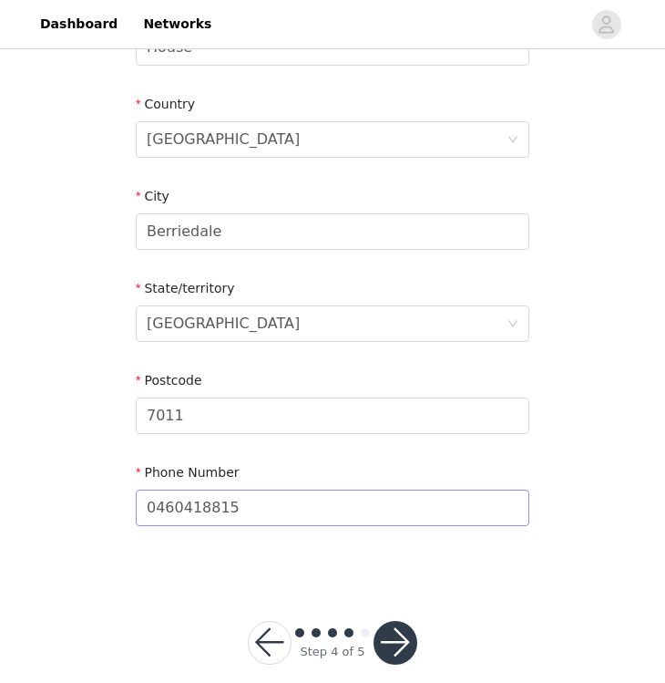
scroll to position [579, 0]
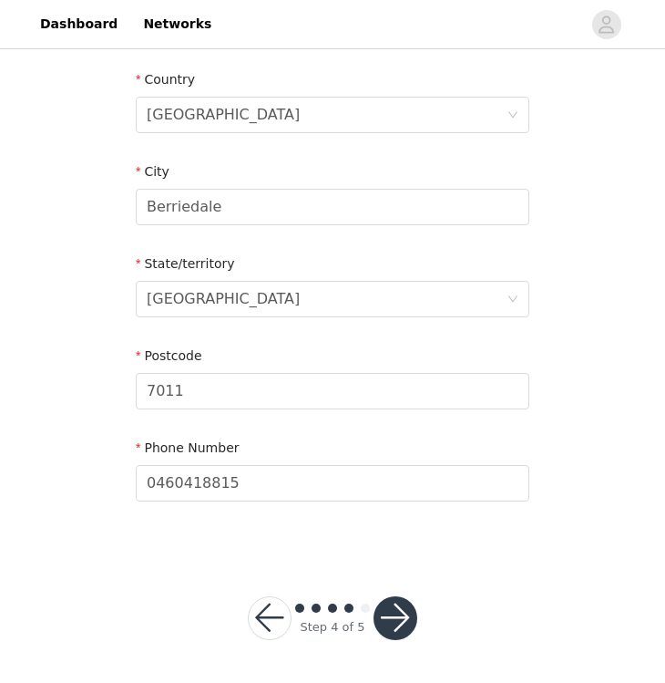
click at [393, 621] on button "button" at bounding box center [396, 618] width 44 height 44
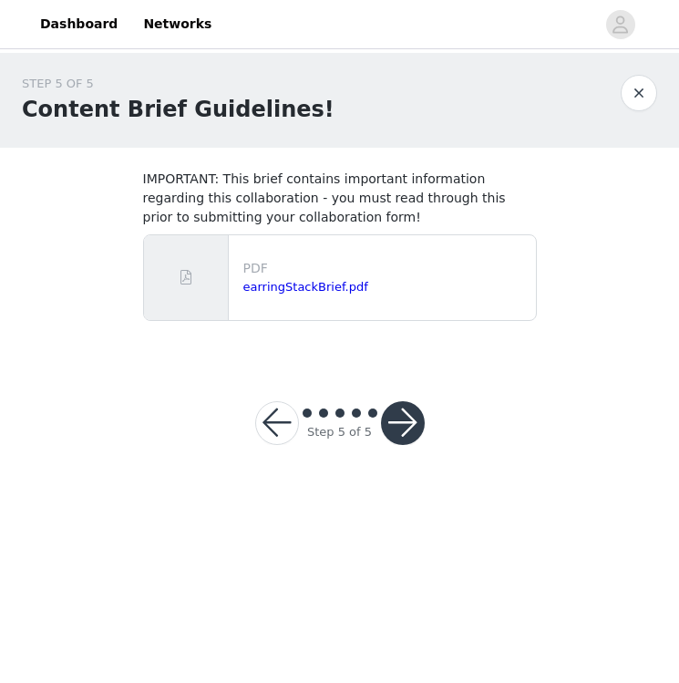
click at [340, 279] on div "earringStackBrief.pdf" at bounding box center [385, 287] width 285 height 18
click at [340, 284] on link "earringStackBrief.pdf" at bounding box center [305, 287] width 125 height 14
click at [399, 425] on button "button" at bounding box center [403, 423] width 44 height 44
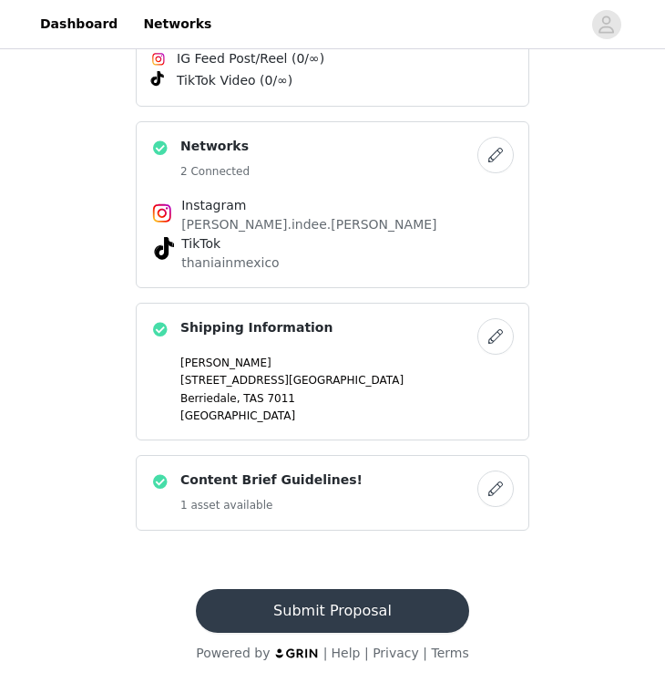
scroll to position [664, 0]
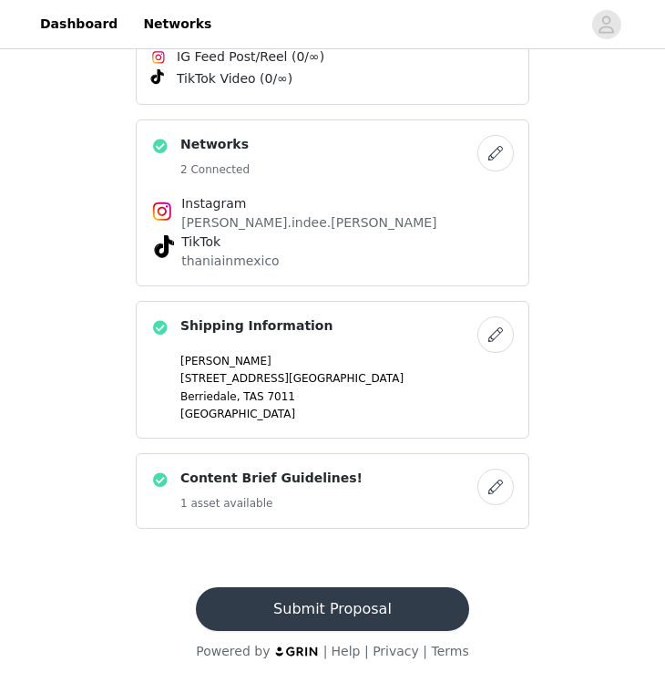
click at [331, 612] on button "Submit Proposal" at bounding box center [332, 609] width 273 height 44
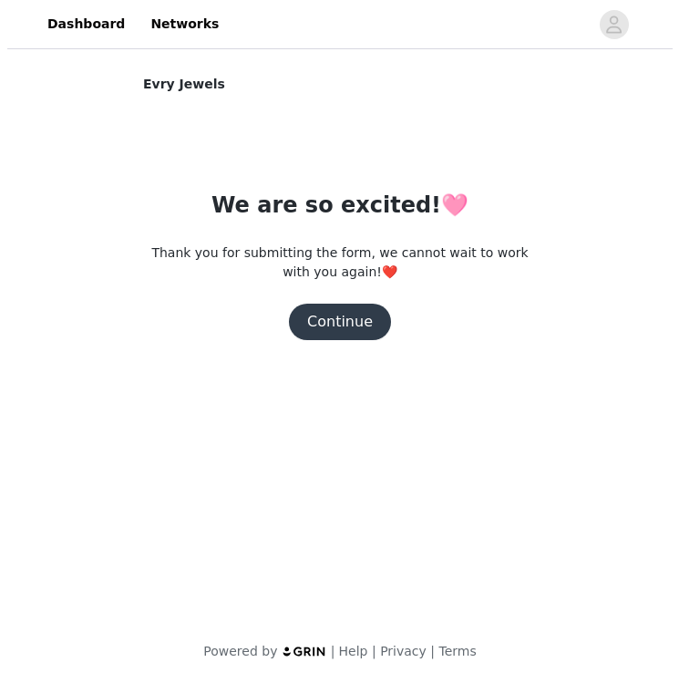
scroll to position [0, 0]
click at [312, 321] on button "Continue" at bounding box center [340, 322] width 102 height 36
